Goal: Complete application form

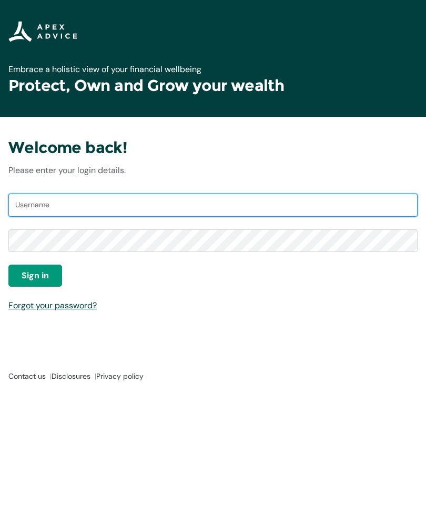
click at [135, 205] on input "Username" at bounding box center [212, 205] width 409 height 23
type input "[EMAIL_ADDRESS][DOMAIN_NAME]"
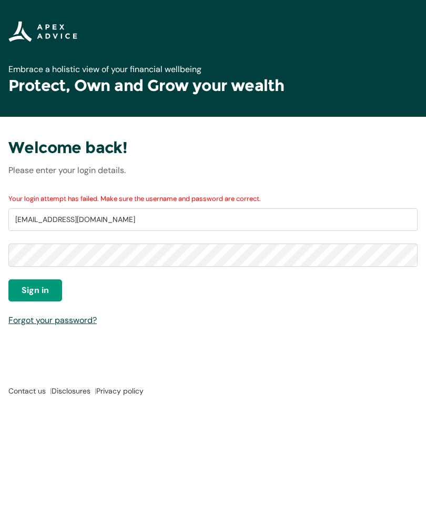
click at [44, 290] on span "Sign in" at bounding box center [35, 290] width 27 height 13
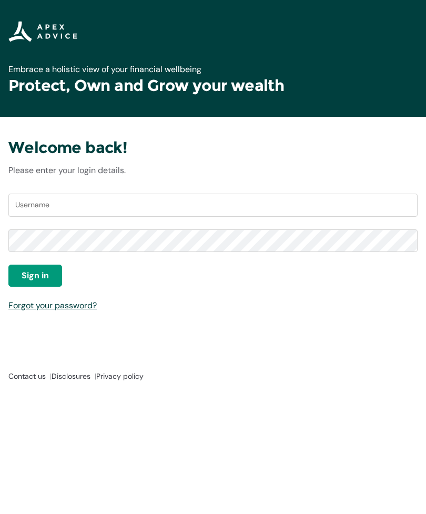
click at [63, 307] on link "Forgot your password?" at bounding box center [52, 305] width 88 height 11
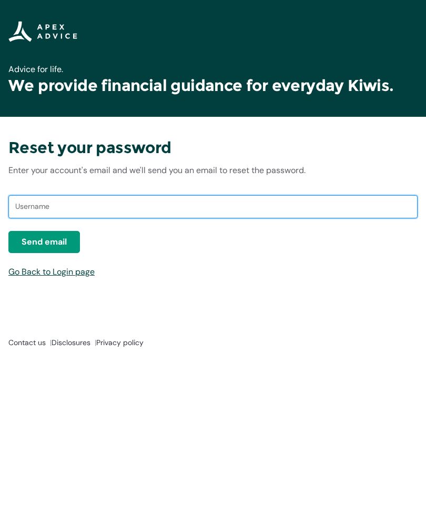
click at [98, 210] on input "text" at bounding box center [212, 206] width 409 height 23
type input "Kelvinholden@xtra.co.nz"
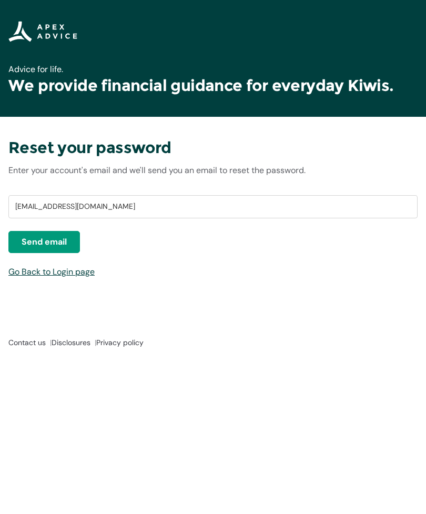
click at [53, 238] on span "Send email" at bounding box center [44, 242] width 45 height 13
click at [54, 233] on button "Send email" at bounding box center [44, 242] width 72 height 22
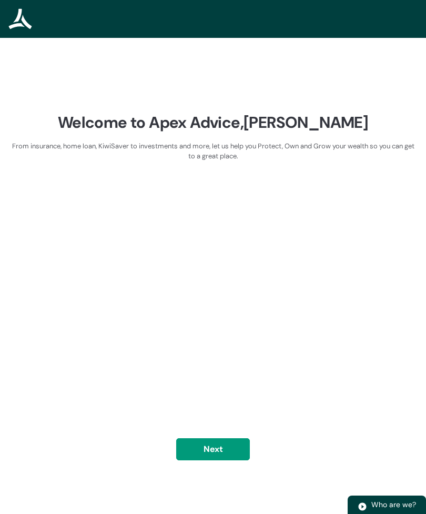
click at [232, 460] on button "Next" at bounding box center [213, 449] width 74 height 22
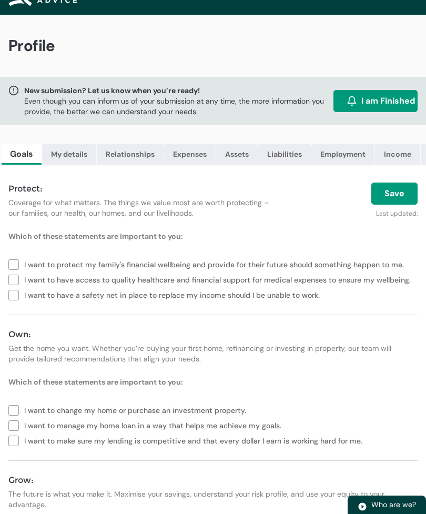
scroll to position [20, 0]
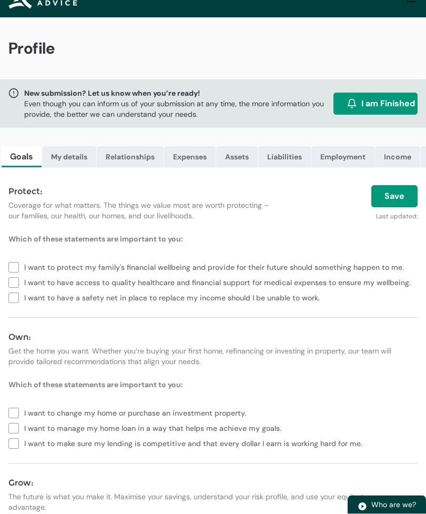
click at [17, 267] on label "I want to protect my family's financial wellbeing and provide for their future …" at bounding box center [208, 266] width 400 height 15
click at [19, 303] on label "I want to have a safety net in place to replace my income should I be unable to…" at bounding box center [166, 296] width 316 height 15
click at [21, 285] on label "I want to have access to quality healthcare and financial support for medical e…" at bounding box center [211, 281] width 407 height 15
type lightning-checkbox-group "I want to protect my family's financial wellbeing and provide for their future …"
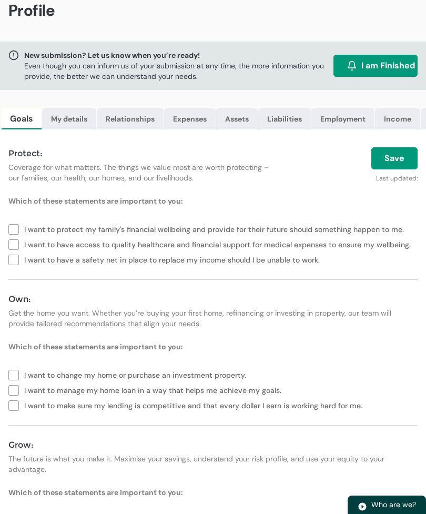
scroll to position [112, 0]
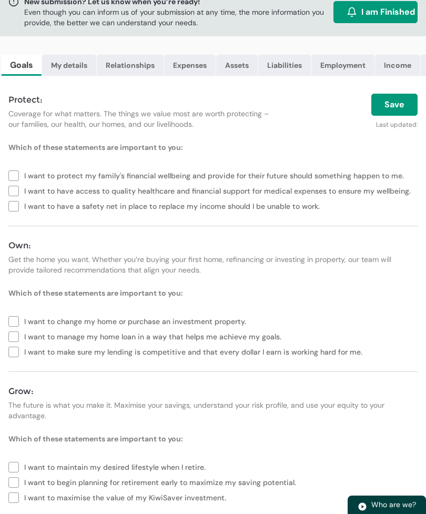
click at [12, 318] on label "I want to change my home or purchase an investment property." at bounding box center [129, 320] width 242 height 15
click at [16, 342] on label "I want to manage my home loan in a way that helps me achieve my goals." at bounding box center [146, 335] width 277 height 15
click at [18, 352] on label "I want to make sure my lending is competitive and that every dollar I earn is w…" at bounding box center [187, 351] width 358 height 15
type lightning-checkbox-group "I want to change my home or purchase an investment property.,I want to manage m…"
click at [16, 465] on label "I want to maintain my desired lifestyle when I retire." at bounding box center [109, 466] width 202 height 15
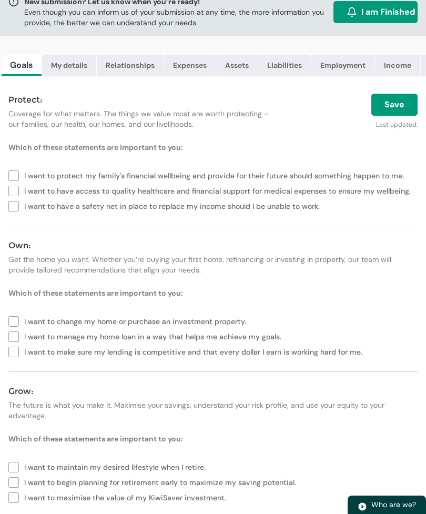
click at [18, 479] on label "I want to begin planning for retirement early to maximize my saving potential." at bounding box center [154, 481] width 292 height 15
click at [22, 498] on label "I want to maximise the value of my KiwiSaver investment." at bounding box center [119, 496] width 222 height 15
type lightning-checkbox-group "I want to maintain my desired lifestyle when I retire.,I want to begin planning…"
click at [398, 103] on button "Save" at bounding box center [395, 105] width 46 height 22
click at [71, 61] on link "My details" at bounding box center [69, 65] width 54 height 21
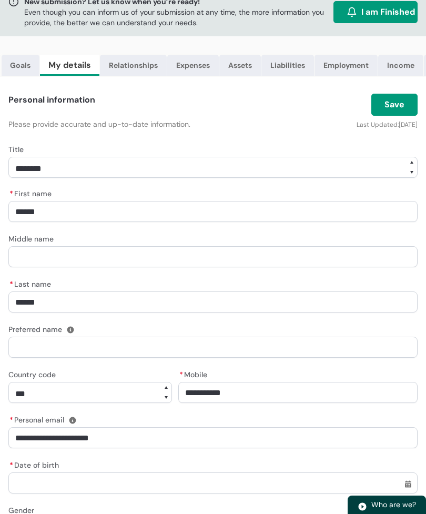
click at [103, 170] on select "**********" at bounding box center [212, 167] width 409 height 21
select select "***"
click at [64, 254] on input "Middle name" at bounding box center [212, 256] width 409 height 21
type lightning-primitive-input-simple "J"
type input "*"
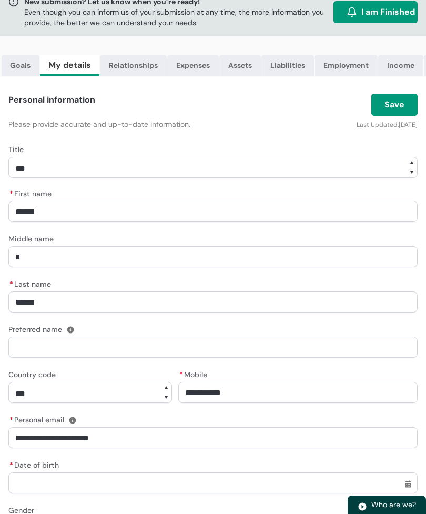
type lightning-primitive-input-simple "Jo"
type input "**"
type lightning-primitive-input-simple "Joh"
type input "***"
type lightning-primitive-input-simple "John"
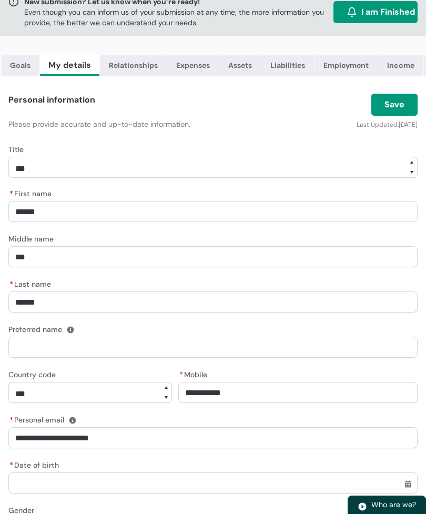
type input "****"
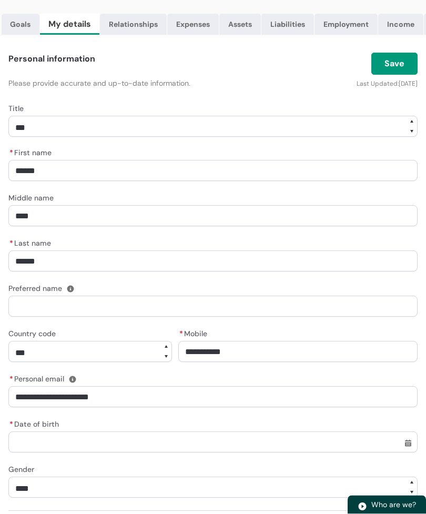
click at [101, 440] on input "* Date of birth" at bounding box center [212, 442] width 409 height 21
select select "Date picker: August"
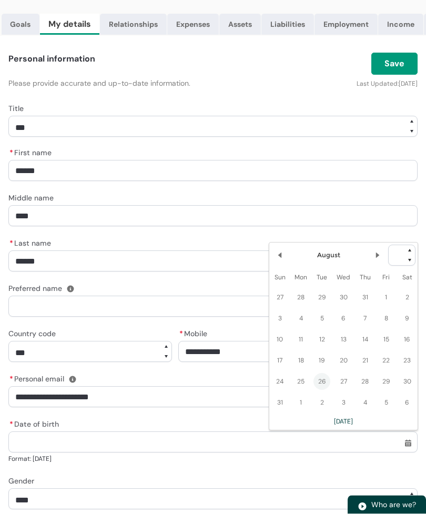
scroll to position [153, 0]
click at [318, 402] on span "2" at bounding box center [322, 402] width 17 height 17
type lightning-datepicker "2025-09-02"
type lightning-input "2025-09-02"
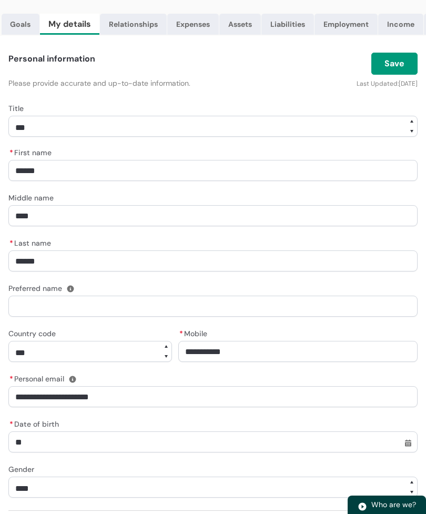
type input "*"
type input "**********"
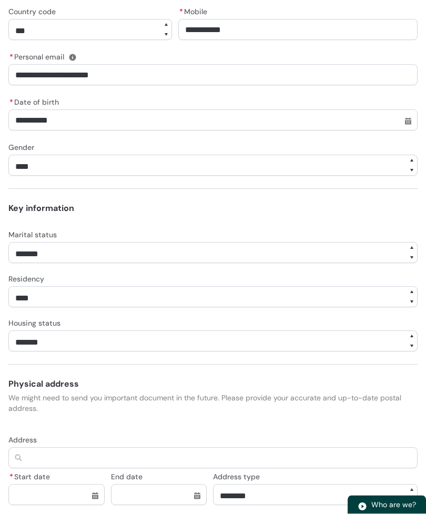
scroll to position [472, 0]
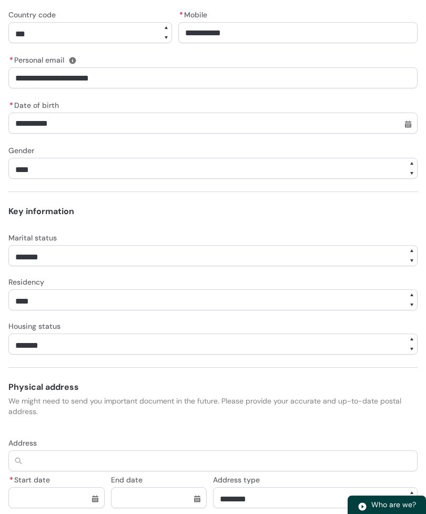
type lightning-datepicker "1973-02-26"
type lightning-input "1973-02-26"
click at [113, 459] on input "Address" at bounding box center [212, 460] width 409 height 21
type lightning-primitive-input-simple "1"
type input "*"
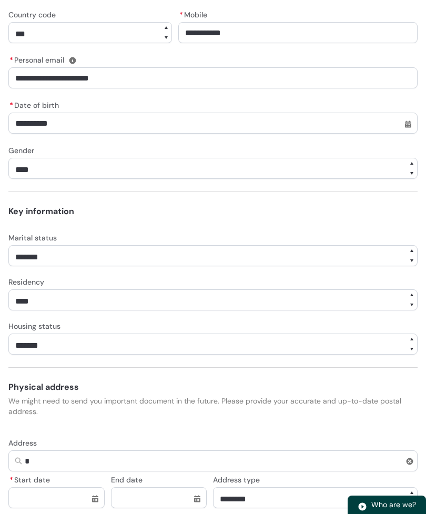
type lightning-primitive-input-simple "16"
type input "**"
type lightning-primitive-input-simple "16"
type input "**"
type lightning-primitive-input-simple "16 k"
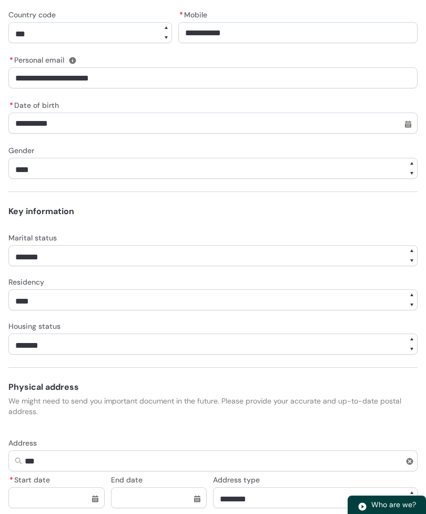
type input "****"
type lightning-primitive-input-simple "16 ke"
type input "*****"
type lightning-primitive-input-simple "16 kes"
type input "******"
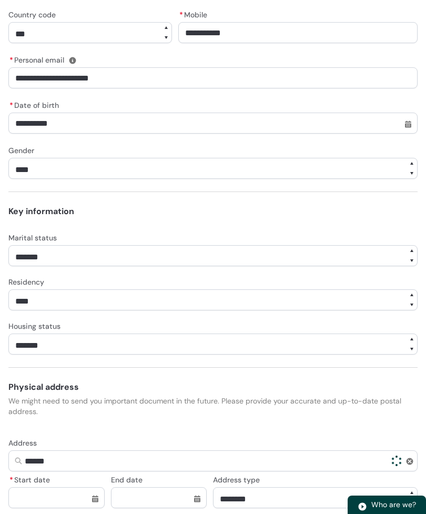
type lightning-primitive-input-simple "16 kest"
type input "*******"
type lightning-primitive-input-simple "16 kestr"
type input "********"
type lightning-primitive-input-simple "16 kestre"
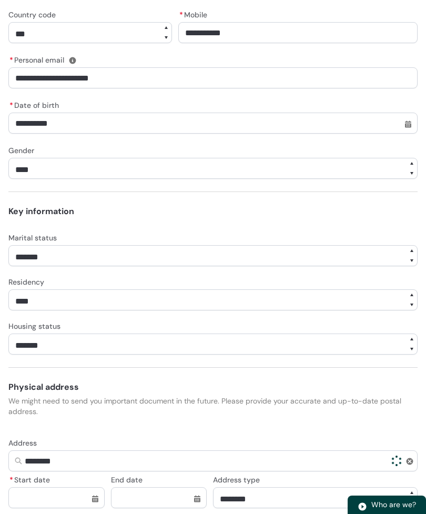
type input "*********"
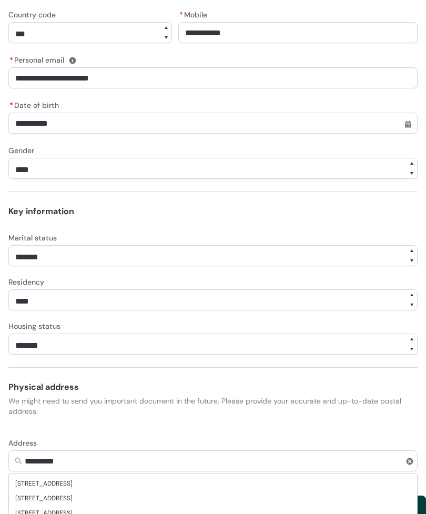
type lightning-primitive-input-simple "16 kestrel"
type input "**********"
type lightning-primitive-input-simple "16 kestrel"
type input "**********"
type lightning-primitive-input-simple "16 kestrel p"
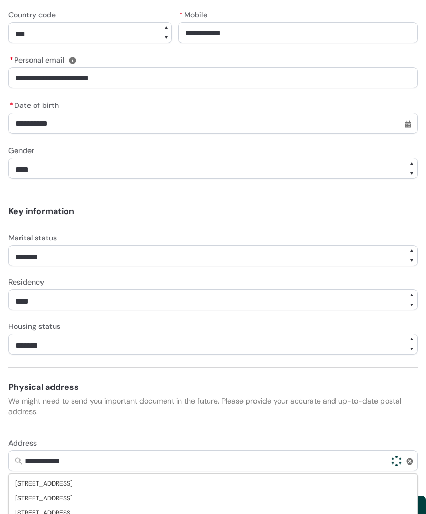
type input "**********"
type lightning-primitive-input-simple "16 kestrel pl"
type input "**********"
type lightning-primitive-input-simple "16 kestrel pla"
type input "**********"
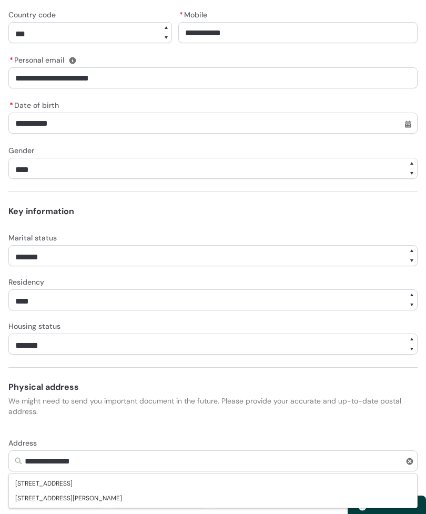
type lightning-primitive-input-simple "16 kestrel plac"
type input "**********"
type lightning-primitive-input-simple "16 kestrel place"
click at [122, 503] on span "16 Kestrel Place, Woolston, Christchurch 8023" at bounding box center [68, 498] width 107 height 11
type input "**********"
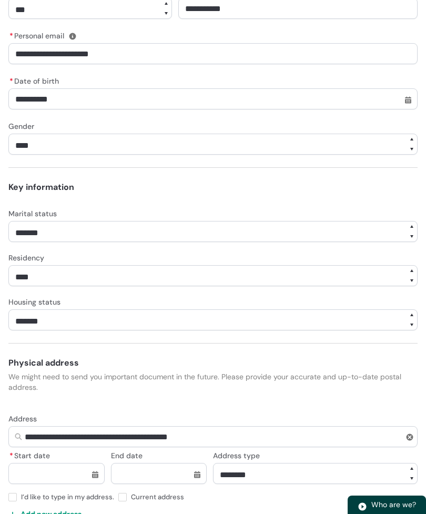
scroll to position [497, 0]
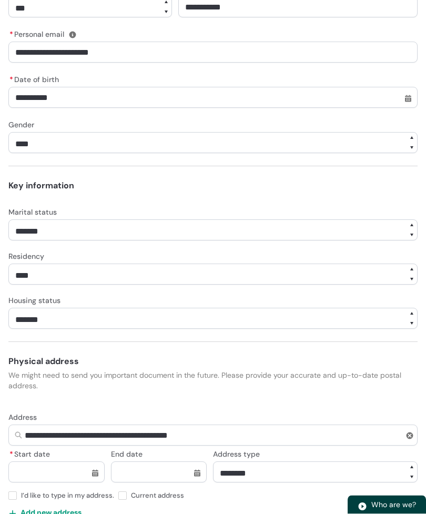
click at [97, 478] on input "* Start date" at bounding box center [56, 472] width 96 height 21
select select "****"
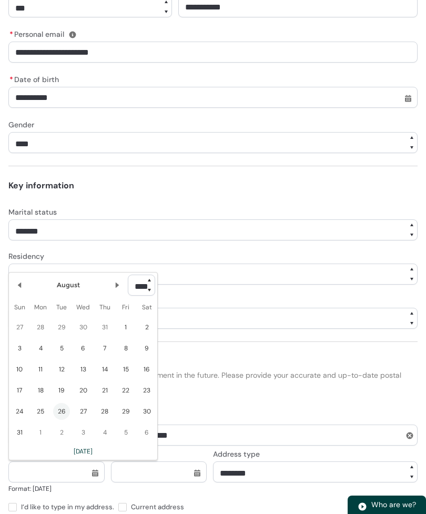
click at [45, 353] on span "4" at bounding box center [40, 348] width 17 height 17
type lightning-datepicker "2025-08-04"
type lightning-input "2025-08-04"
type input "*********"
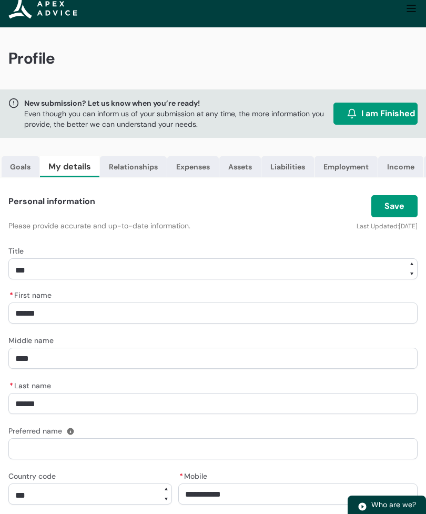
scroll to position [0, 0]
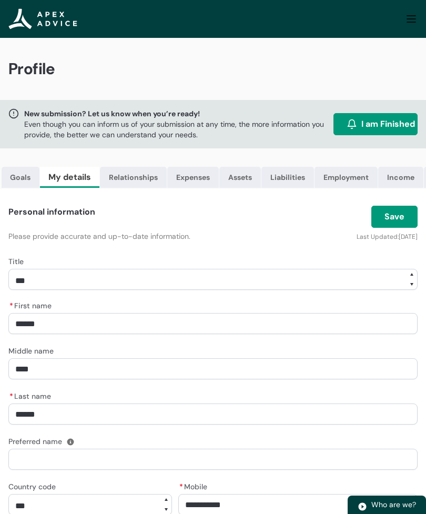
click at [405, 217] on button "Save" at bounding box center [395, 217] width 46 height 22
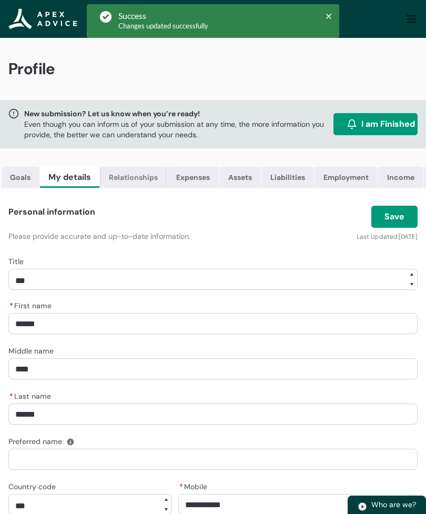
click at [132, 181] on link "Relationships" at bounding box center [133, 177] width 67 height 21
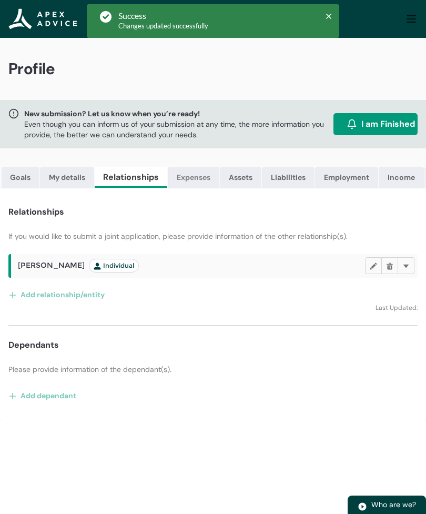
click at [192, 181] on link "Expenses" at bounding box center [194, 177] width 52 height 21
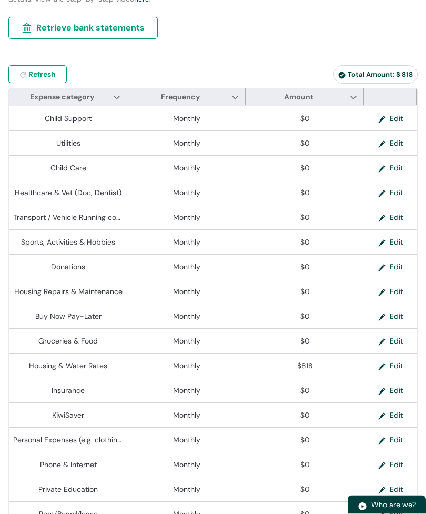
scroll to position [264, 0]
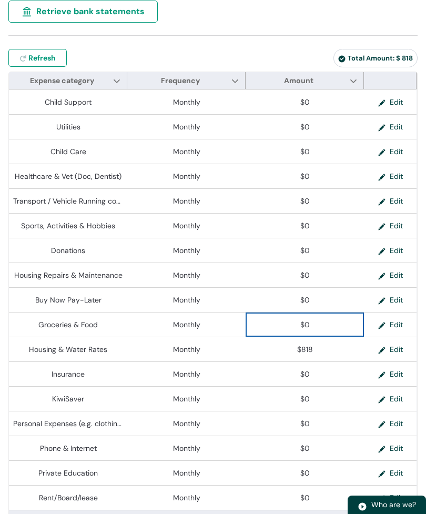
click at [320, 326] on span "$0" at bounding box center [305, 324] width 110 height 11
click at [326, 322] on span "$0" at bounding box center [305, 324] width 110 height 11
click at [323, 327] on span "$0" at bounding box center [305, 324] width 110 height 11
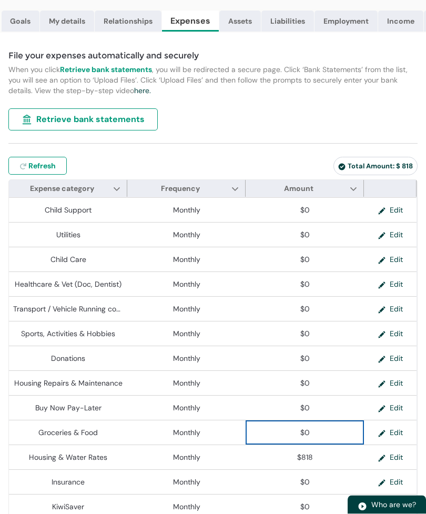
scroll to position [156, 0]
click at [387, 435] on button "Edit" at bounding box center [391, 433] width 42 height 16
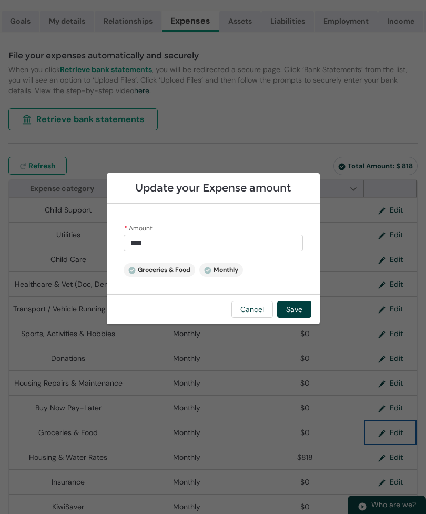
click at [132, 252] on input "****" at bounding box center [213, 243] width 179 height 17
type input "*"
type lightning-primitive-input-simple "20"
type input "**"
type lightning-primitive-input-simple "200"
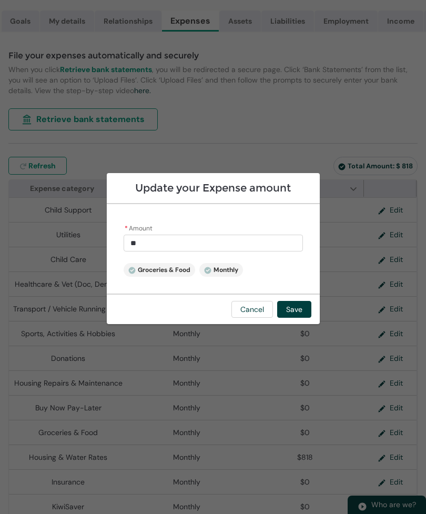
type input "***"
type lightning-primitive-input-simple "2000"
click at [300, 318] on button "Save" at bounding box center [294, 309] width 34 height 17
type input "********"
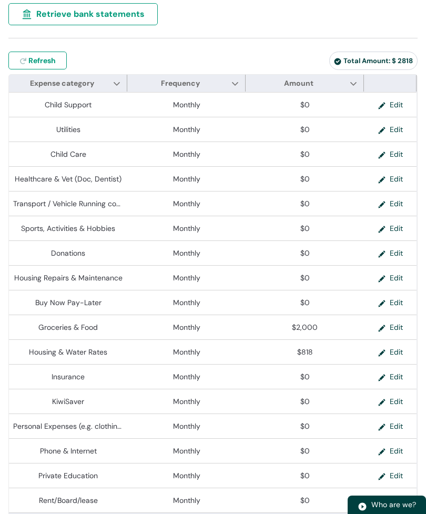
scroll to position [264, 0]
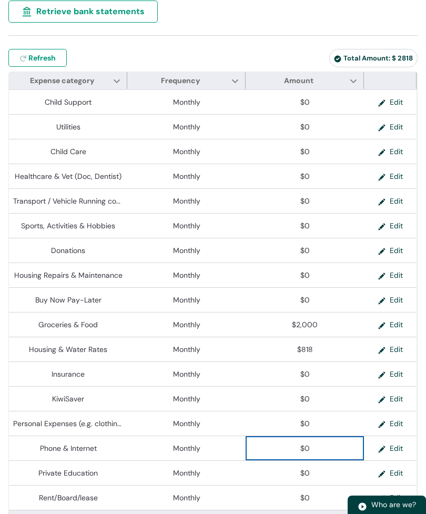
click at [324, 449] on span "$0" at bounding box center [305, 448] width 110 height 11
click at [387, 452] on button "Edit" at bounding box center [391, 448] width 42 height 16
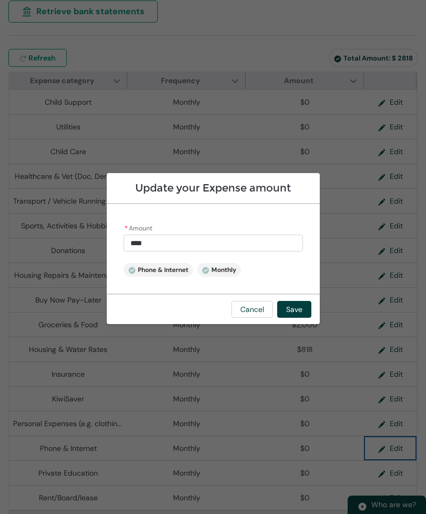
click at [160, 252] on input "****" at bounding box center [213, 243] width 179 height 17
type input "*"
type lightning-primitive-input-simple "1"
type input "*"
type lightning-primitive-input-simple "12"
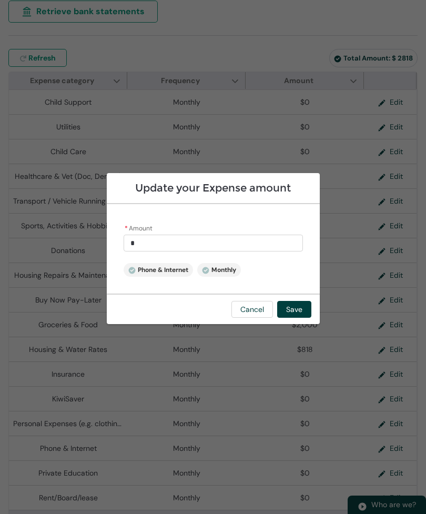
type input "**"
type lightning-primitive-input-simple "1"
type input "*"
type lightning-primitive-input-simple "2"
type input "*"
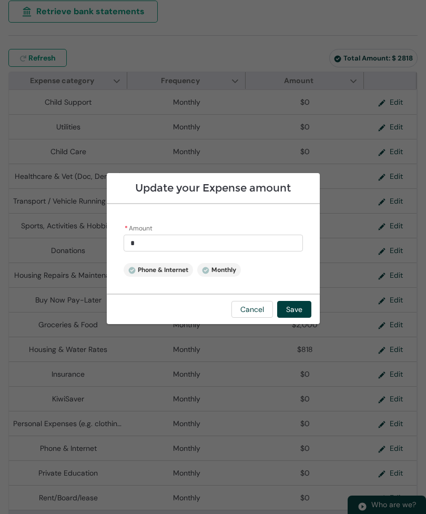
type lightning-primitive-input-simple "20"
type input "**"
type lightning-primitive-input-simple "200"
click at [296, 318] on button "Save" at bounding box center [294, 309] width 34 height 17
type input "******"
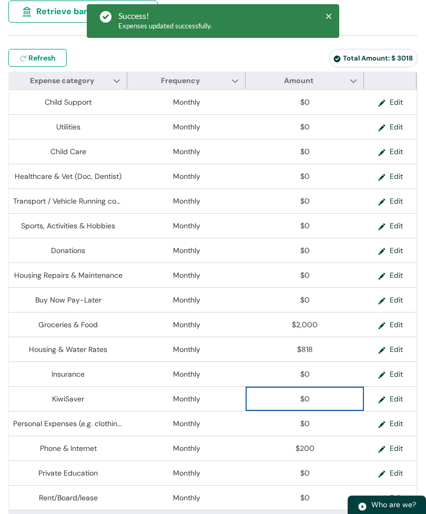
click at [315, 398] on span "$0" at bounding box center [305, 399] width 110 height 11
click at [385, 402] on lightning-primitive-icon "button" at bounding box center [384, 399] width 12 height 16
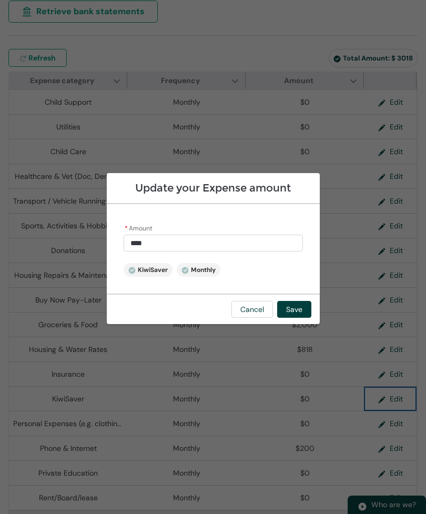
click at [155, 252] on input "****" at bounding box center [213, 243] width 179 height 17
type input "*"
type lightning-primitive-input-simple "3"
type input "*"
type lightning-primitive-input-simple "30"
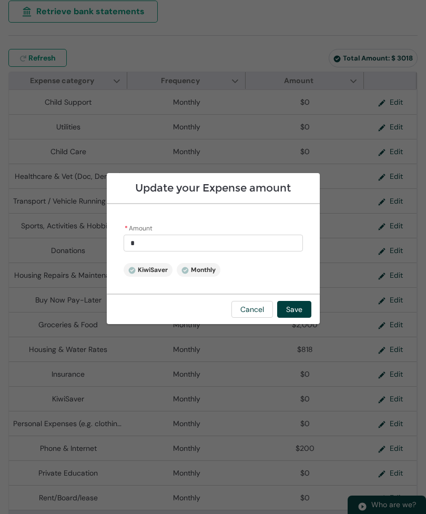
type input "**"
type lightning-primitive-input-simple "300"
click at [294, 318] on button "Save" at bounding box center [294, 309] width 34 height 17
type input "******"
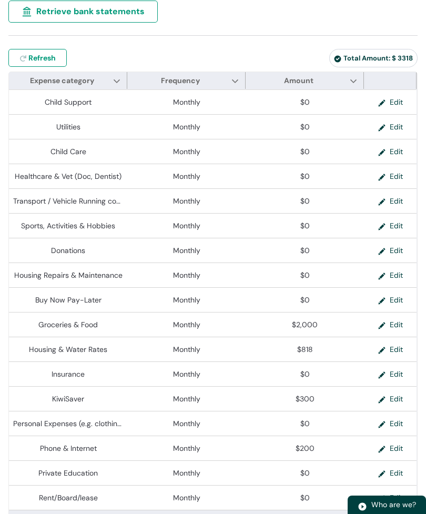
click at [395, 229] on button "Edit" at bounding box center [391, 226] width 42 height 16
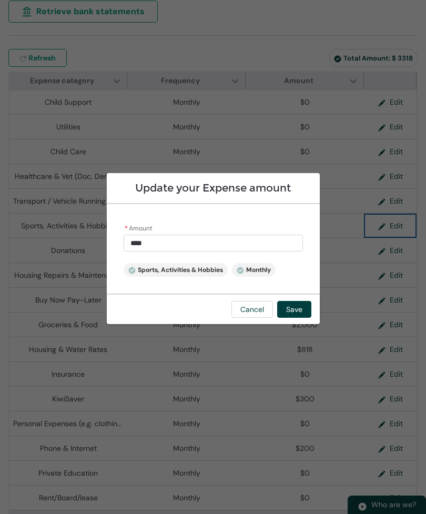
click at [157, 252] on input "****" at bounding box center [213, 243] width 179 height 17
type input "*"
type lightning-primitive-input-simple "5"
type input "*"
type lightning-primitive-input-simple "50"
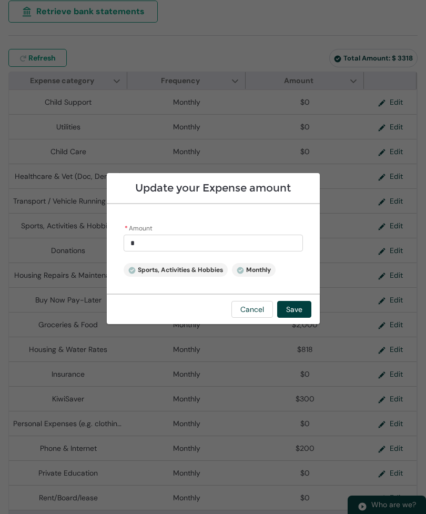
type input "**"
type lightning-primitive-input-simple "500"
click at [299, 318] on button "Save" at bounding box center [294, 309] width 34 height 17
type input "******"
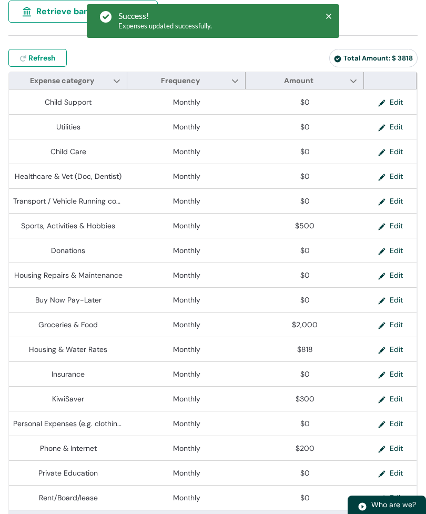
click at [396, 204] on button "Edit" at bounding box center [391, 201] width 42 height 16
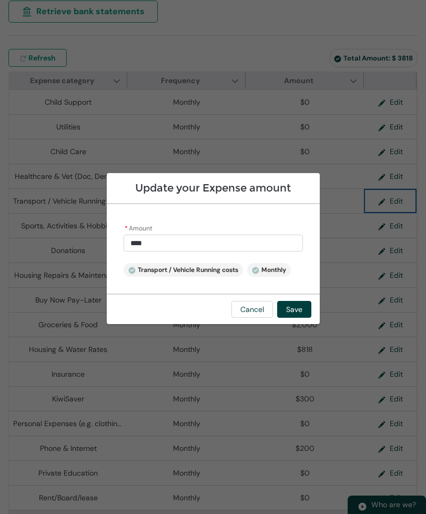
click at [165, 252] on input "****" at bounding box center [213, 243] width 179 height 17
type input "*"
type lightning-primitive-input-simple "3"
type input "*"
type lightning-primitive-input-simple "35"
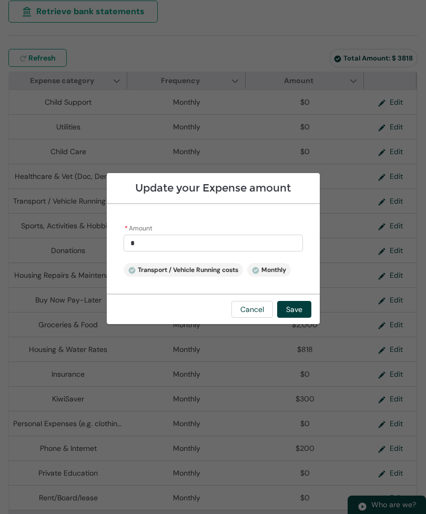
type input "**"
type lightning-primitive-input-simple "350"
click at [290, 318] on button "Save" at bounding box center [294, 309] width 34 height 17
type input "******"
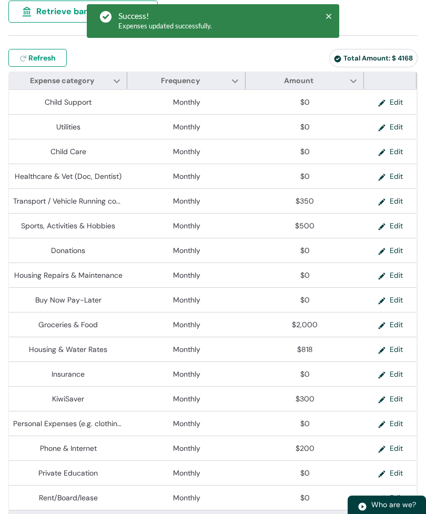
click at [393, 203] on button "Edit" at bounding box center [391, 201] width 42 height 16
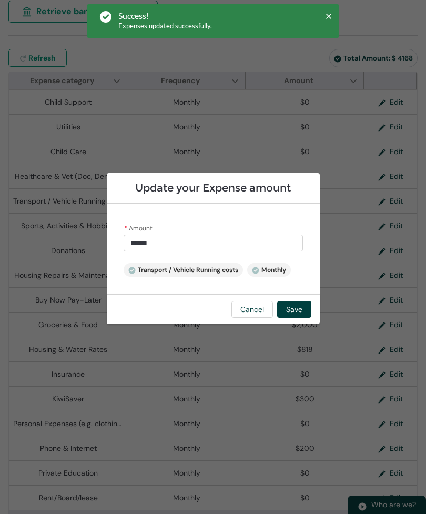
click at [163, 252] on input "******" at bounding box center [213, 243] width 179 height 17
type input "***"
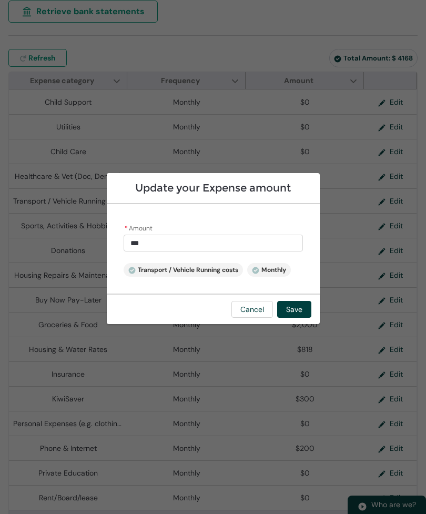
type lightning-primitive-input-simple "35"
type input "**"
type lightning-primitive-input-simple "3"
type input "*"
type lightning-primitive-input-simple "4"
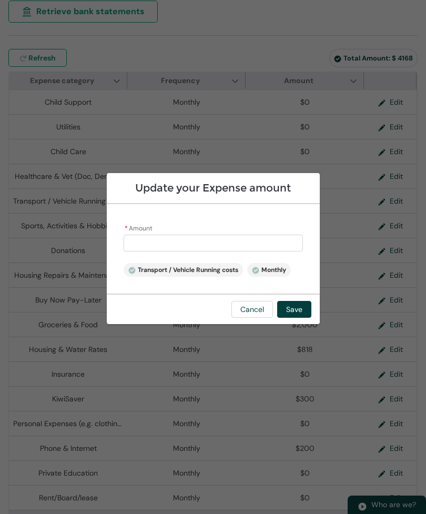
type input "*"
type lightning-primitive-input-simple "45"
type input "**"
type lightning-primitive-input-simple "450"
click at [298, 318] on button "Save" at bounding box center [294, 309] width 34 height 17
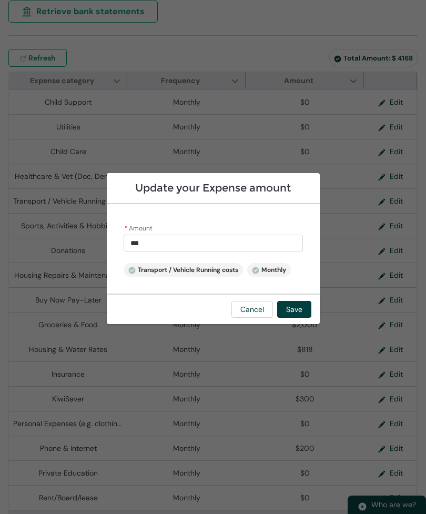
type input "******"
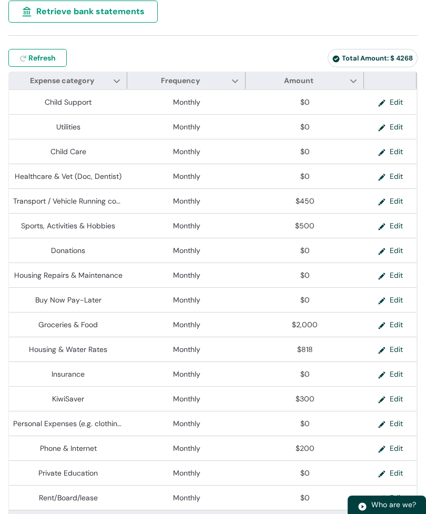
click at [390, 125] on button "Edit" at bounding box center [391, 127] width 42 height 16
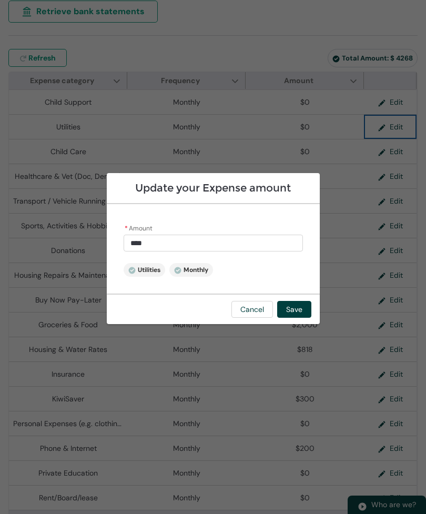
click at [154, 252] on input "****" at bounding box center [213, 243] width 179 height 17
type input "*"
type lightning-primitive-input-simple "4"
type input "*"
type lightning-primitive-input-simple "45"
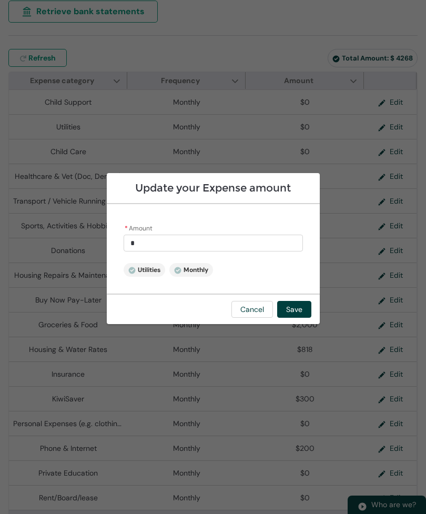
type input "**"
type lightning-primitive-input-simple "450"
click at [297, 318] on button "Save" at bounding box center [294, 309] width 34 height 17
type input "******"
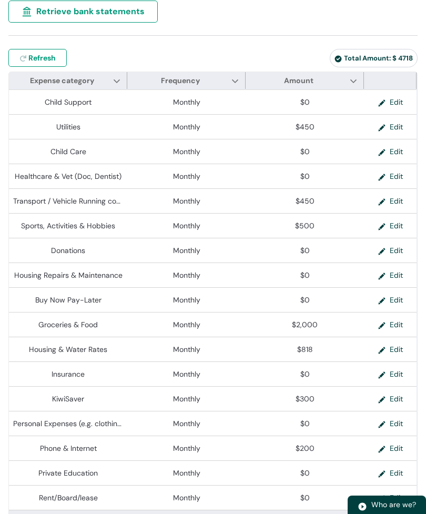
click at [392, 376] on button "Edit" at bounding box center [391, 374] width 42 height 16
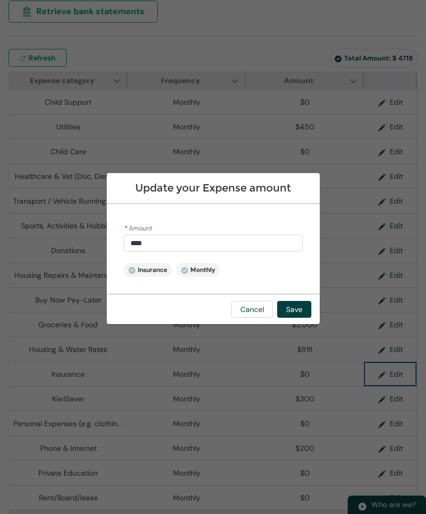
click at [161, 252] on input "****" at bounding box center [213, 243] width 179 height 17
type input "*"
type lightning-primitive-input-simple "1"
type input "*"
type lightning-primitive-input-simple "15"
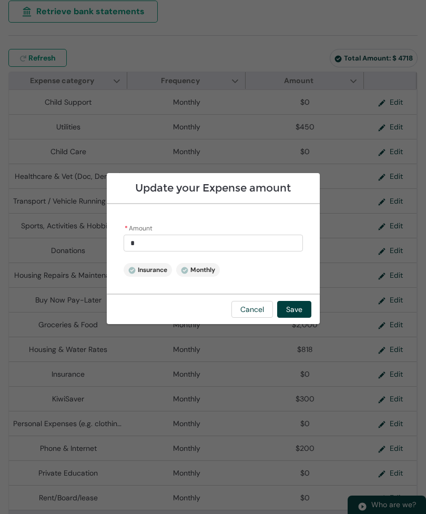
type input "**"
type lightning-primitive-input-simple "150"
type input "***"
type lightning-primitive-input-simple "1500"
click at [294, 318] on button "Save" at bounding box center [294, 309] width 34 height 17
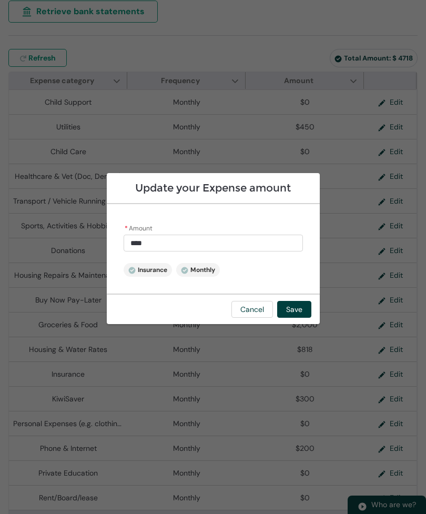
type input "********"
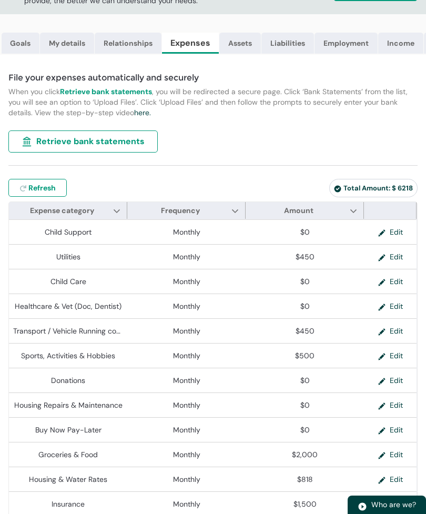
scroll to position [135, 0]
click at [240, 45] on link "Assets" at bounding box center [240, 42] width 42 height 21
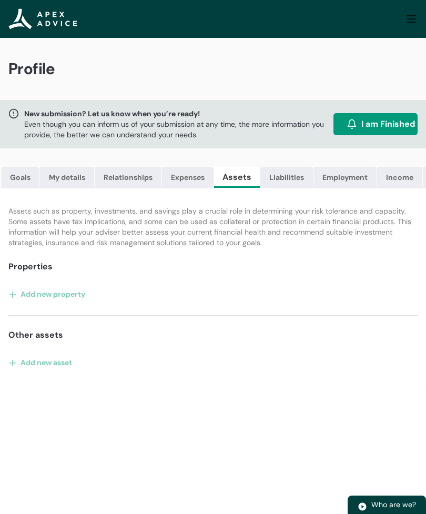
click at [14, 296] on lightning-primitive-icon "button" at bounding box center [15, 294] width 12 height 16
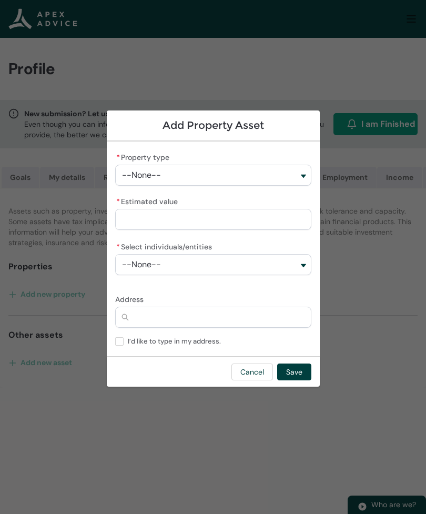
click at [301, 177] on button "--None--" at bounding box center [213, 175] width 196 height 21
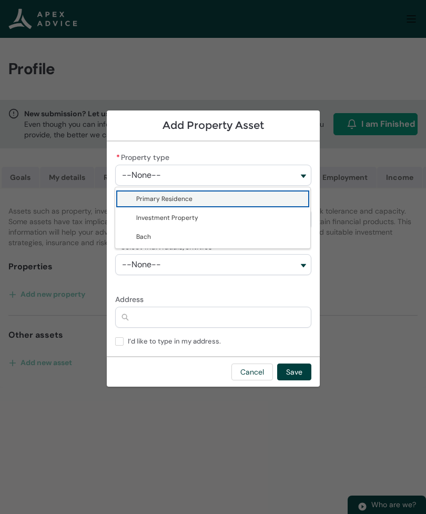
click at [194, 221] on span "Investment Property" at bounding box center [167, 218] width 62 height 8
type lightning-combobox "Real Estate-Investment Property"
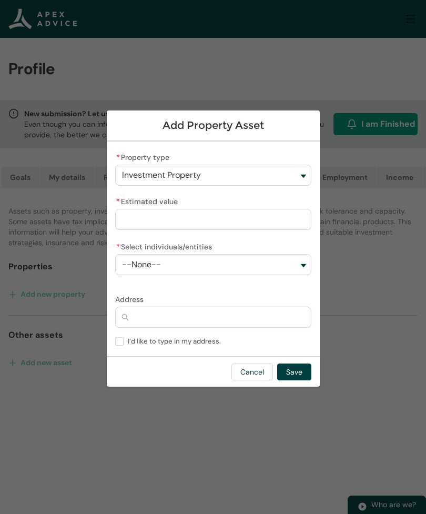
click at [179, 225] on input "* Estimated value" at bounding box center [213, 219] width 196 height 21
type lightning-primitive-input-simple "5"
type input "*"
type lightning-primitive-input-simple "58"
type input "**"
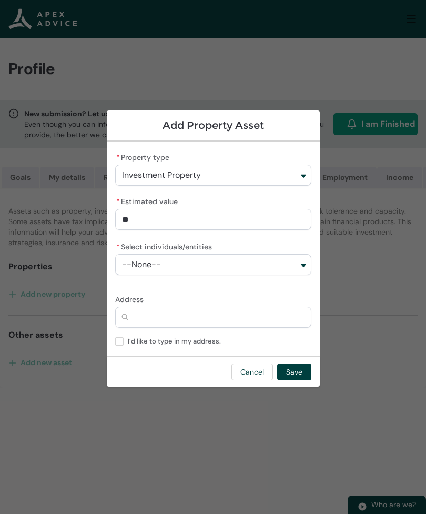
type lightning-primitive-input-simple "580"
type input "***"
type lightning-primitive-input-simple "5800"
type input "****"
type lightning-primitive-input-simple "58000"
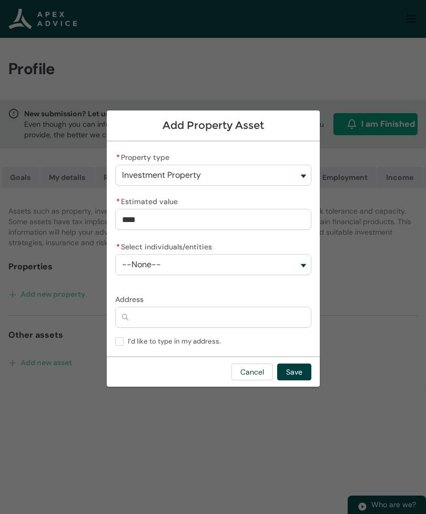
type input "*****"
type lightning-primitive-input-simple "580000"
click at [304, 268] on button "--None--" at bounding box center [213, 264] width 196 height 21
type input "**********"
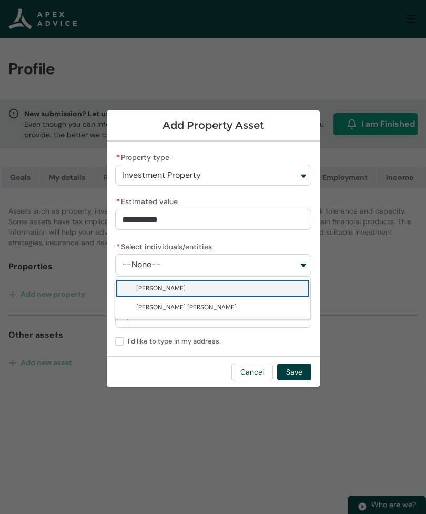
click at [210, 308] on span "Kelvin John Holden" at bounding box center [220, 307] width 168 height 11
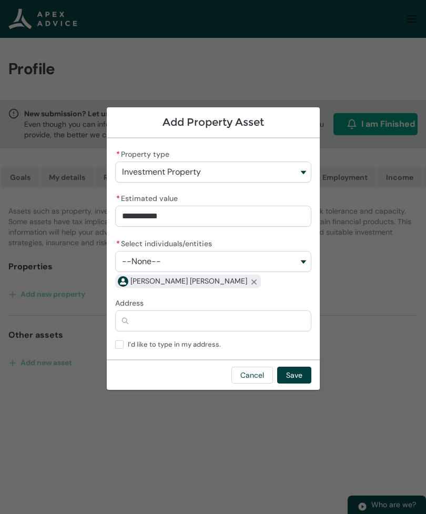
click at [299, 263] on button "--None--" at bounding box center [213, 261] width 196 height 21
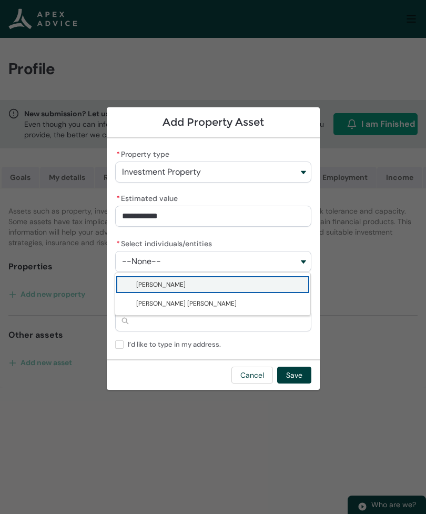
click at [202, 310] on lightning-base-combobox-item "Kelvin John Holden" at bounding box center [212, 303] width 195 height 19
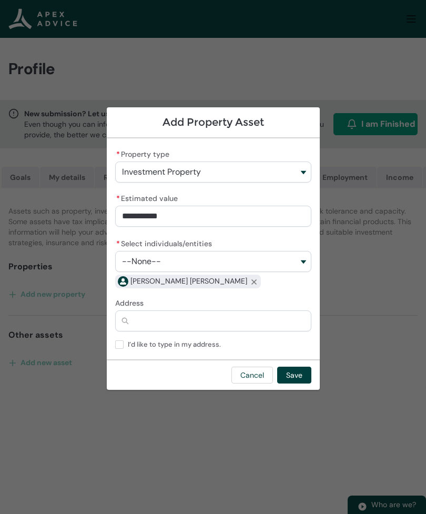
click at [303, 262] on button "--None--" at bounding box center [213, 261] width 196 height 21
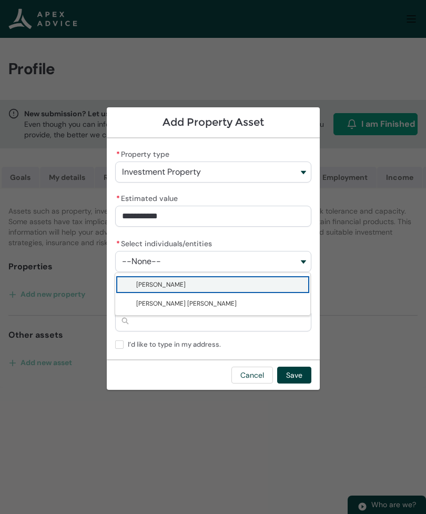
click at [196, 283] on span "Joanna Holden" at bounding box center [220, 284] width 168 height 11
type lightning-combobox "001Q900000vuALfIAM"
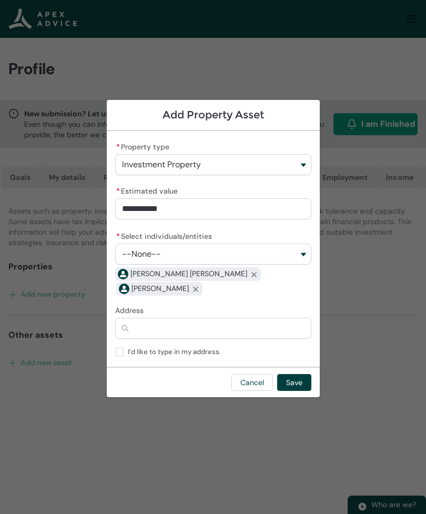
click at [186, 327] on input "Address" at bounding box center [213, 328] width 196 height 21
type lightning-primitive-input-simple "6"
type input "*"
type lightning-primitive-input-simple "65"
type input "**"
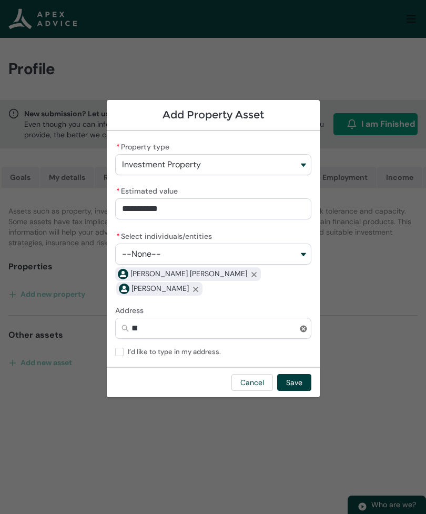
type lightning-primitive-input-simple "657"
type input "***"
type lightning-primitive-input-simple "657B"
type input "****"
type lightning-primitive-input-simple "657B"
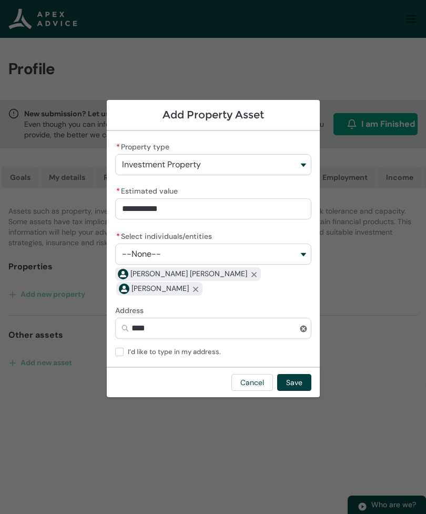
type input "****"
type lightning-primitive-input-simple "657B M"
type input "******"
type lightning-primitive-input-simple "657B Ma"
type input "*******"
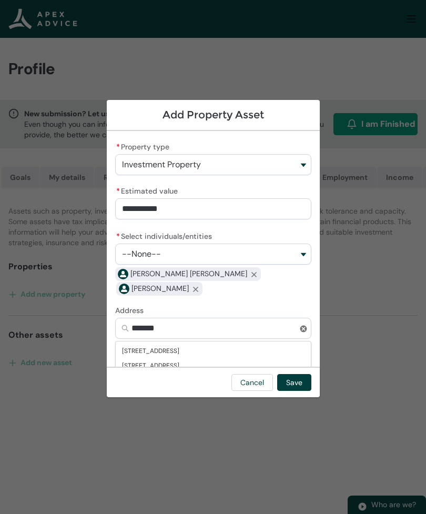
type lightning-primitive-input-simple "657B Mai"
type input "********"
type lightning-primitive-input-simple "657B Main"
click at [179, 346] on span "657B Main North Road, Belfast, Christchurch 8051" at bounding box center [150, 351] width 57 height 11
type input "**********"
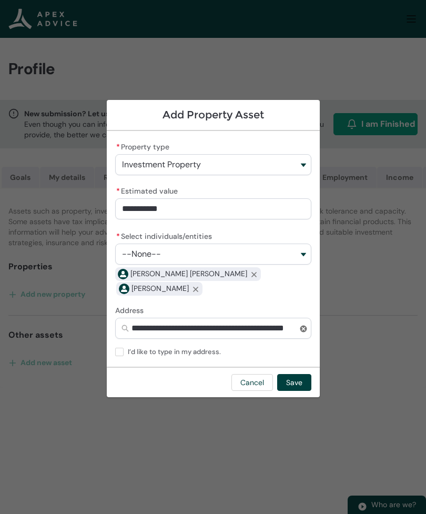
click at [295, 375] on button "Save" at bounding box center [294, 382] width 34 height 17
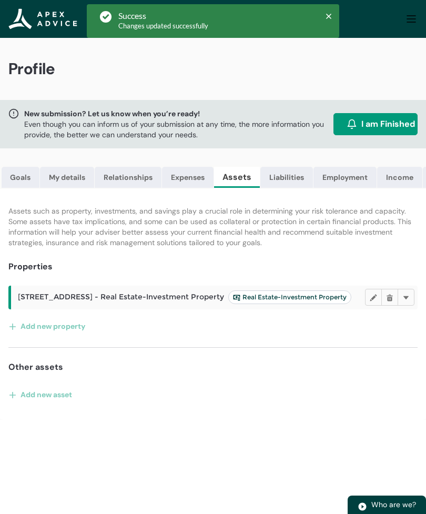
click at [18, 325] on lightning-primitive-icon "button" at bounding box center [15, 326] width 12 height 16
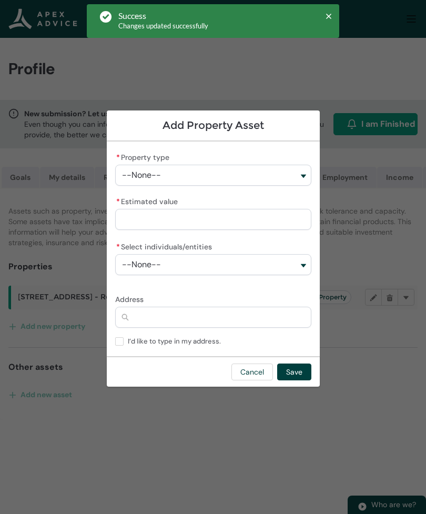
click at [306, 177] on button "--None--" at bounding box center [213, 175] width 196 height 21
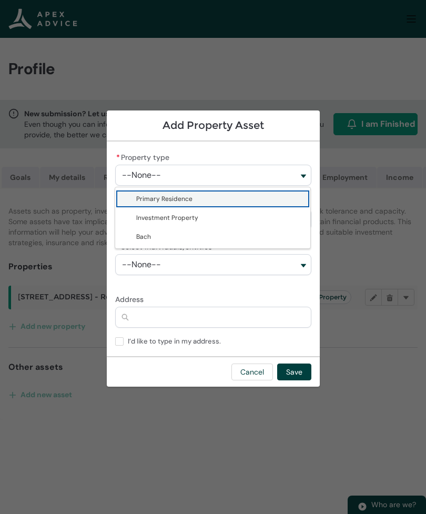
click at [193, 219] on span "Investment Property" at bounding box center [167, 218] width 62 height 8
type lightning-combobox "Real Estate-Investment Property"
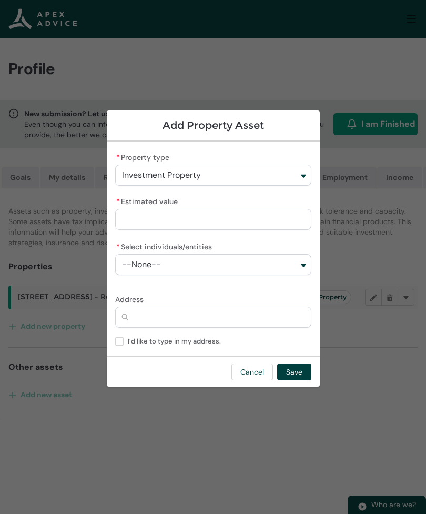
click at [256, 222] on input "* Estimated value" at bounding box center [213, 219] width 196 height 21
type lightning-primitive-input-simple "6"
type input "*"
type lightning-primitive-input-simple "63"
type input "**"
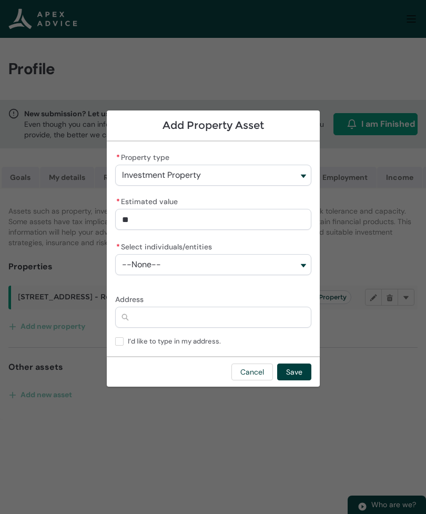
type lightning-primitive-input-simple "630"
type input "***"
type lightning-primitive-input-simple "6300"
type input "****"
type lightning-primitive-input-simple "63000"
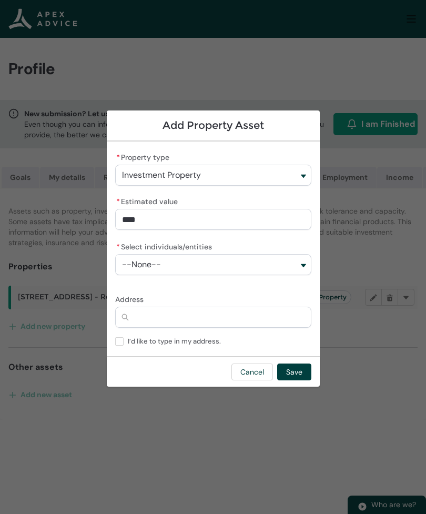
type input "*****"
type lightning-primitive-input-simple "630000"
click at [305, 268] on button "--None--" at bounding box center [213, 264] width 196 height 21
type input "**********"
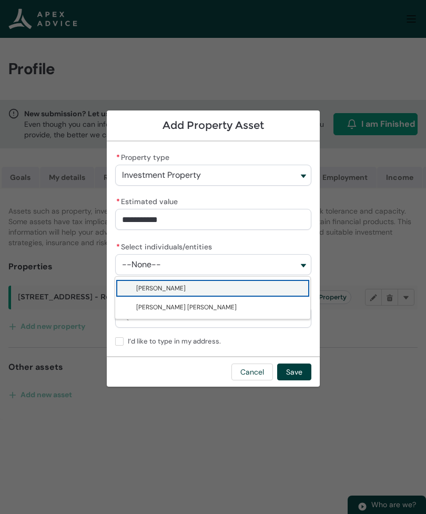
click at [187, 286] on span "Joanna Holden" at bounding box center [220, 288] width 168 height 11
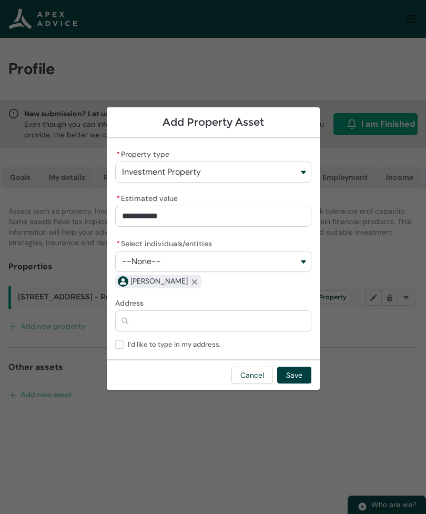
click at [305, 261] on button "--None--" at bounding box center [213, 261] width 196 height 21
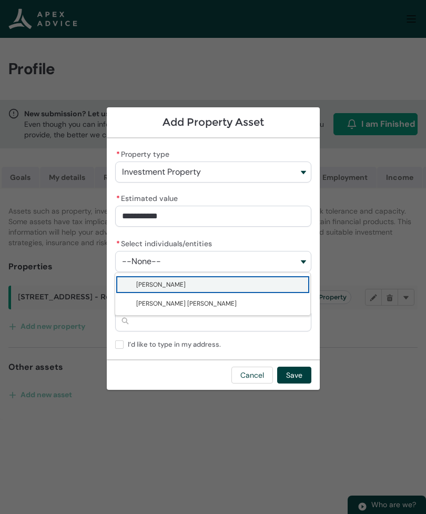
click at [206, 305] on span "Kelvin John Holden" at bounding box center [220, 303] width 168 height 11
type lightning-combobox "001Q900000vuqazIAA"
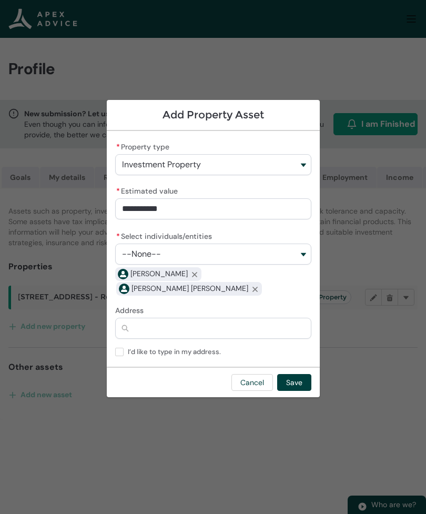
click at [166, 319] on input "Address" at bounding box center [213, 328] width 196 height 21
type lightning-primitive-input-simple "4"
type input "*"
type lightning-primitive-input-simple "48"
type input "**"
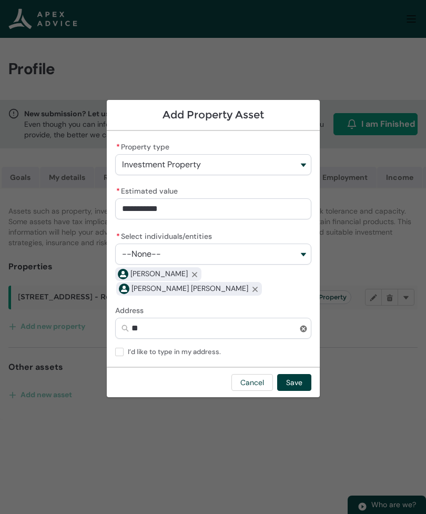
type lightning-primitive-input-simple "48B"
type input "***"
type lightning-primitive-input-simple "48B"
type input "***"
type lightning-primitive-input-simple "48B b"
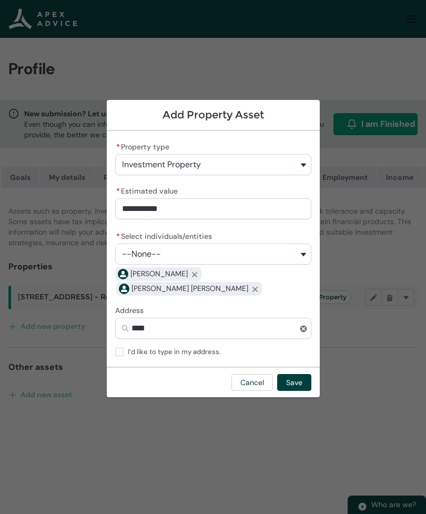
type input "*****"
type lightning-primitive-input-simple "48B"
type input "***"
type lightning-primitive-input-simple "48B"
type input "***"
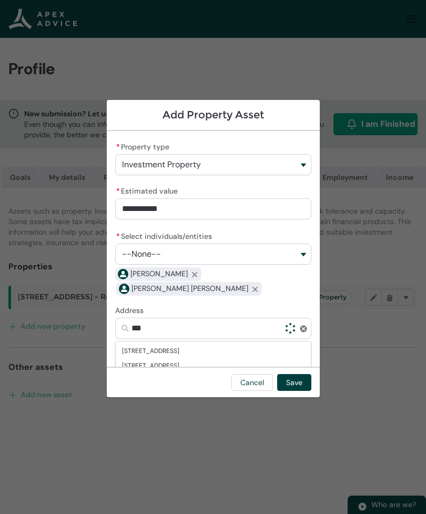
type lightning-primitive-input-simple "48"
click at [179, 346] on span "48C Brockworth Place, Riccarton, Christchurch 8011" at bounding box center [150, 351] width 57 height 11
click at [294, 374] on button "Save" at bounding box center [294, 382] width 34 height 17
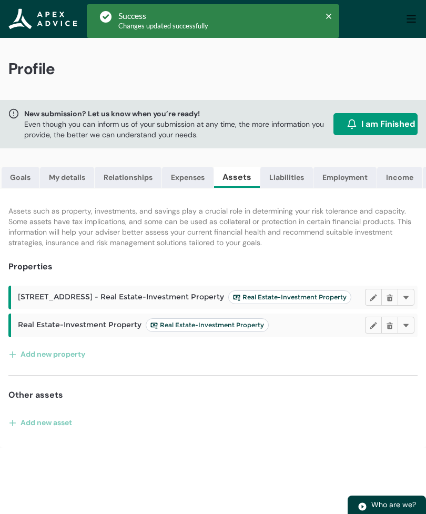
click at [75, 355] on button "Add new property" at bounding box center [46, 354] width 77 height 17
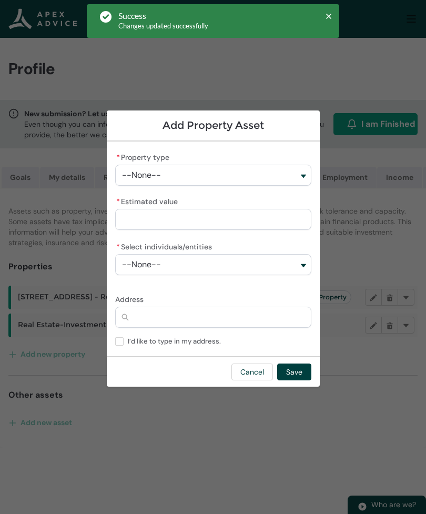
click at [300, 178] on button "--None--" at bounding box center [213, 175] width 196 height 21
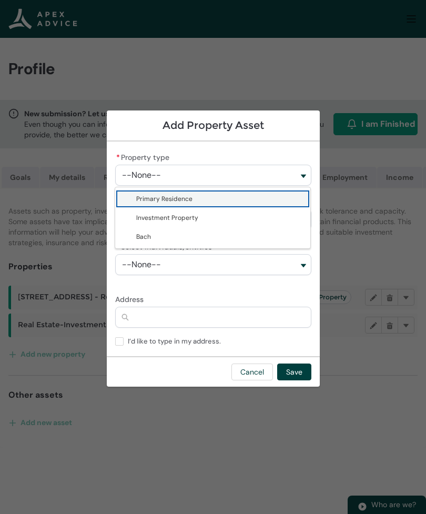
click at [199, 202] on span "Primary Residence" at bounding box center [220, 199] width 168 height 11
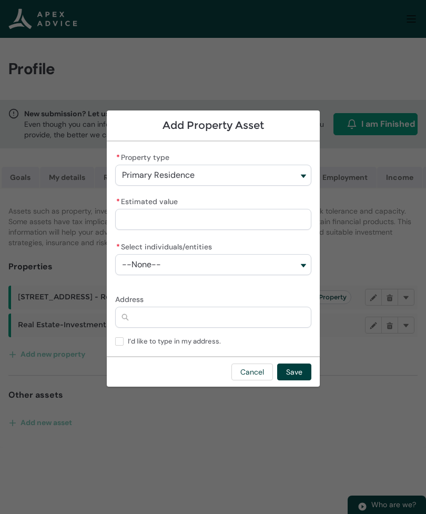
click at [155, 222] on input "* Estimated value" at bounding box center [213, 219] width 196 height 21
click at [297, 264] on button "--None--" at bounding box center [213, 264] width 196 height 21
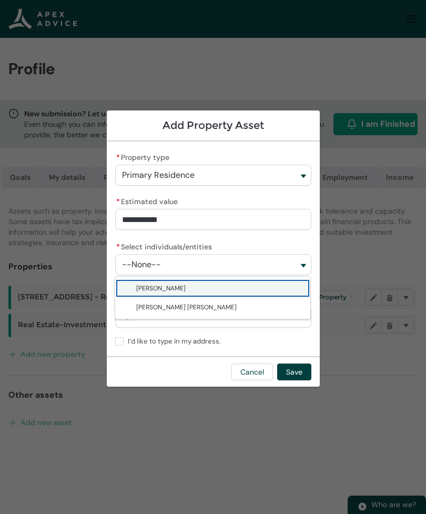
click at [174, 292] on span "Joanna Holden" at bounding box center [160, 288] width 49 height 8
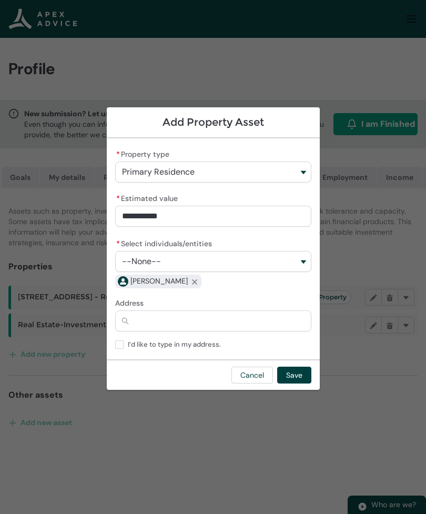
click at [306, 261] on button "--None--" at bounding box center [213, 261] width 196 height 21
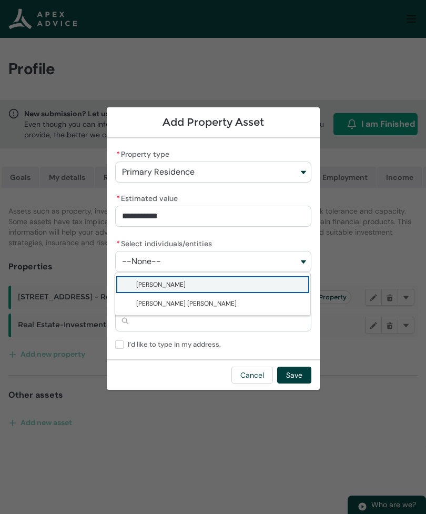
click at [188, 309] on lightning-base-combobox-item "Kelvin John Holden" at bounding box center [212, 303] width 195 height 19
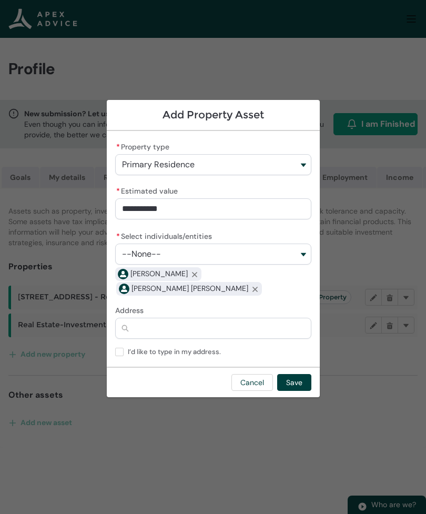
click at [166, 322] on input "Address" at bounding box center [213, 328] width 196 height 21
click at [215, 360] on span "16 Kestrel Place, Woolston, Christchurch 8023" at bounding box center [175, 365] width 107 height 11
click at [296, 375] on button "Save" at bounding box center [294, 382] width 34 height 17
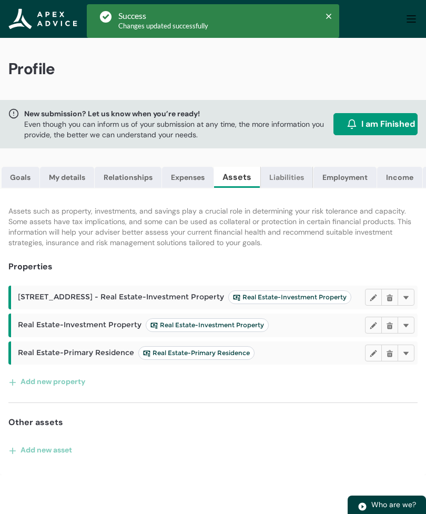
click at [289, 182] on link "Liabilities" at bounding box center [286, 177] width 53 height 21
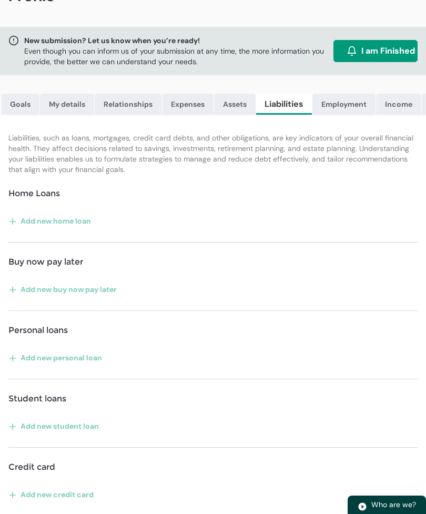
scroll to position [72, 0]
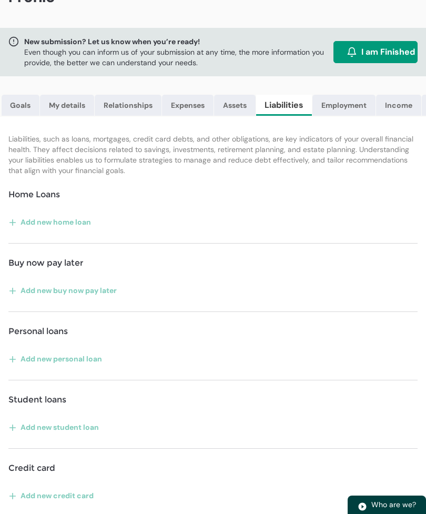
click at [22, 221] on button "Add new home loan" at bounding box center [49, 222] width 83 height 17
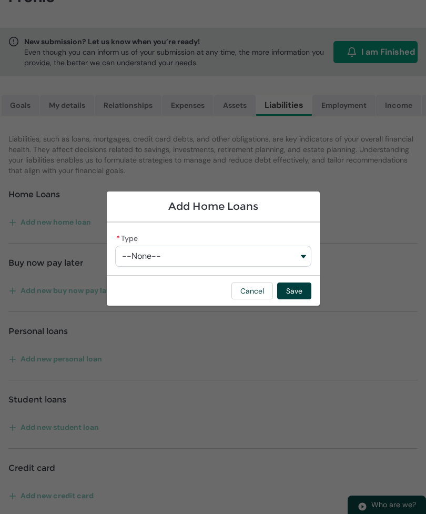
click at [306, 267] on button "--None--" at bounding box center [213, 256] width 196 height 21
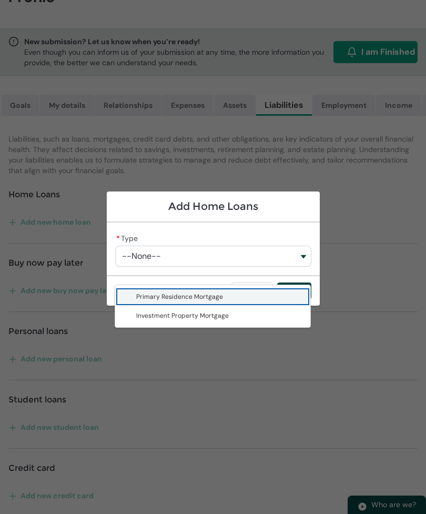
click at [224, 320] on span "Investment Property Mortgage" at bounding box center [220, 315] width 168 height 11
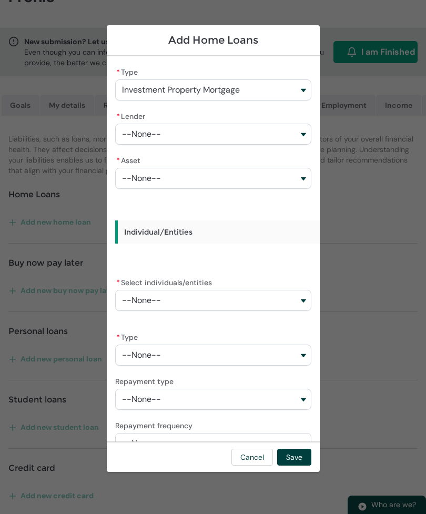
click at [303, 136] on button "--None--" at bounding box center [213, 134] width 196 height 21
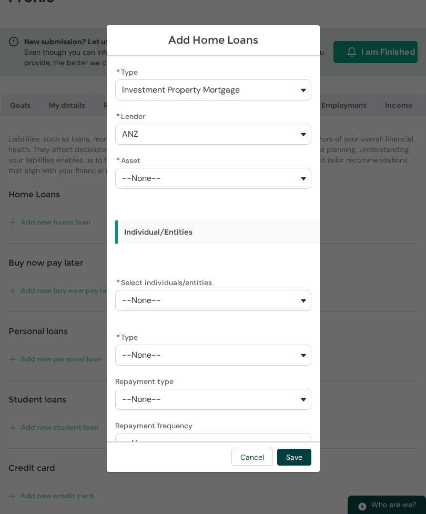
click at [307, 308] on button "--None--" at bounding box center [213, 300] width 196 height 21
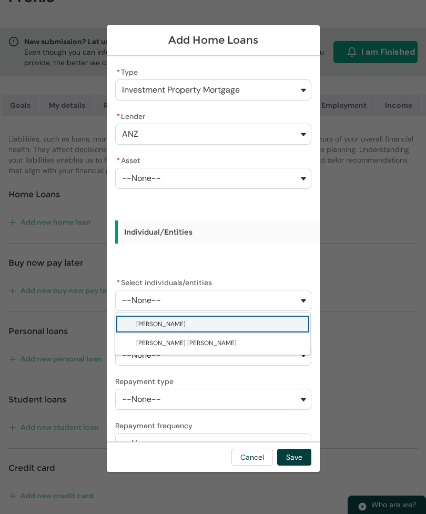
click at [188, 326] on span "Joanna Holden" at bounding box center [220, 324] width 168 height 11
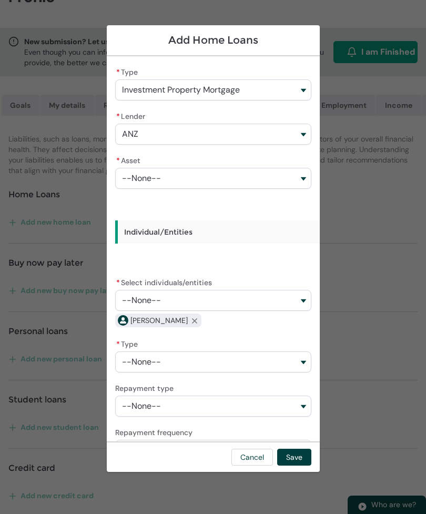
click at [307, 300] on button "--None--" at bounding box center [213, 300] width 196 height 21
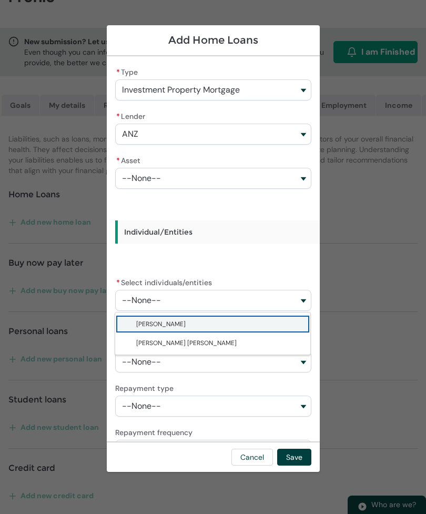
click at [199, 345] on span "Kelvin John Holden" at bounding box center [220, 343] width 168 height 11
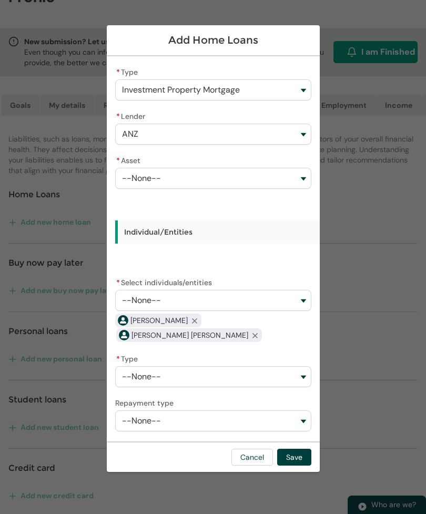
click at [303, 366] on button "--None--" at bounding box center [213, 376] width 196 height 21
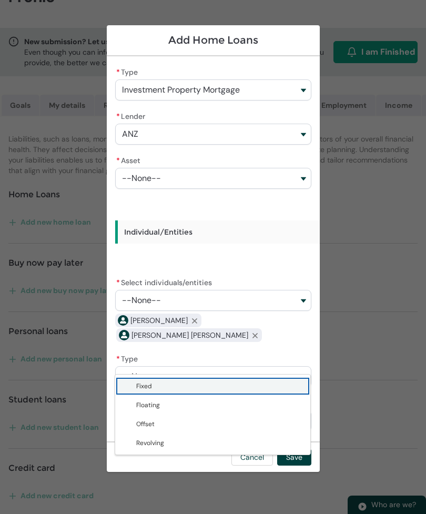
click at [170, 388] on span "Fixed" at bounding box center [220, 386] width 168 height 11
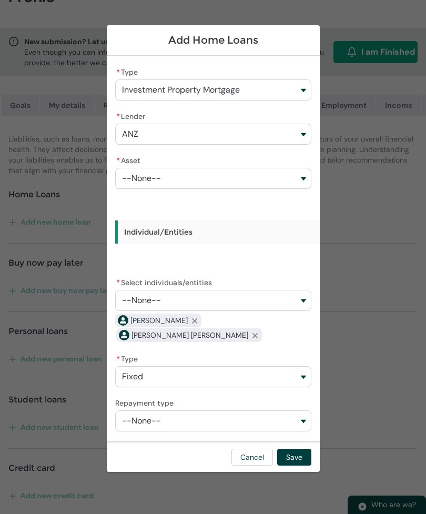
click at [305, 410] on button "--None--" at bounding box center [213, 420] width 196 height 21
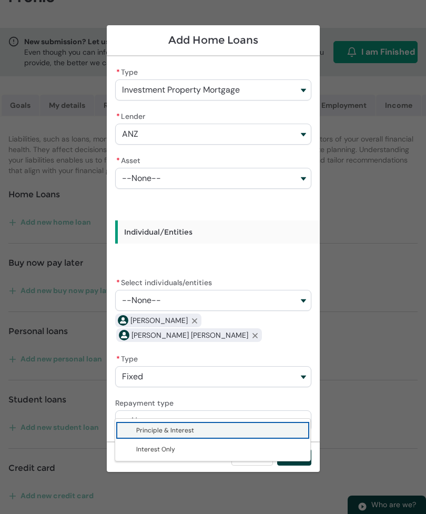
click at [178, 432] on span "Principle & Interest" at bounding box center [165, 430] width 58 height 8
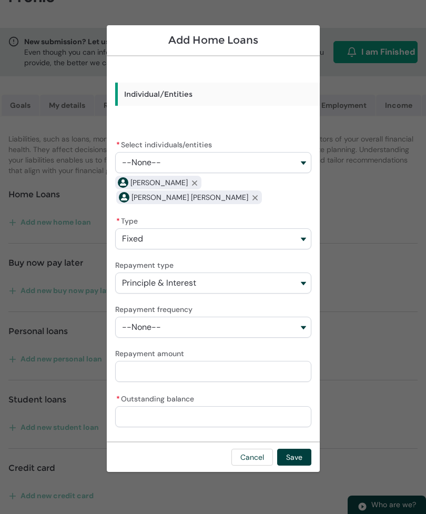
scroll to position [139, 0]
click at [307, 317] on button "--None--" at bounding box center [213, 326] width 196 height 21
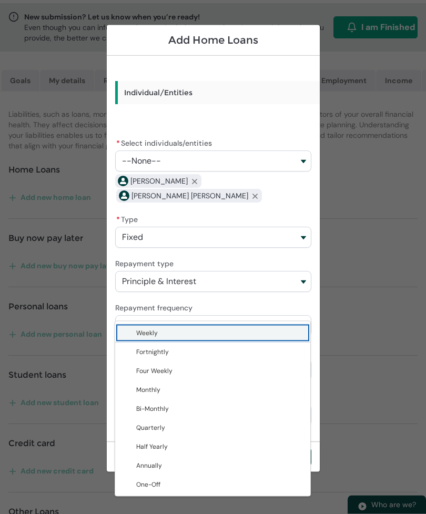
scroll to position [114, 0]
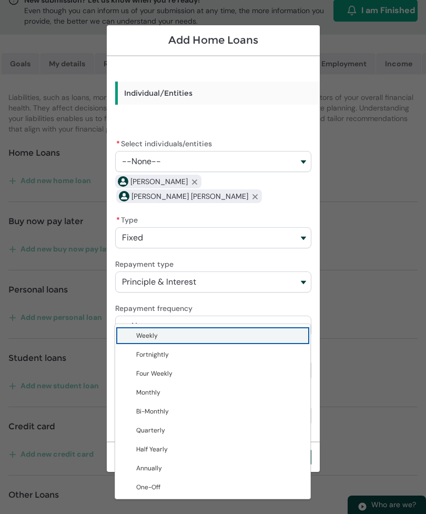
click at [168, 396] on span "Monthly" at bounding box center [220, 392] width 168 height 11
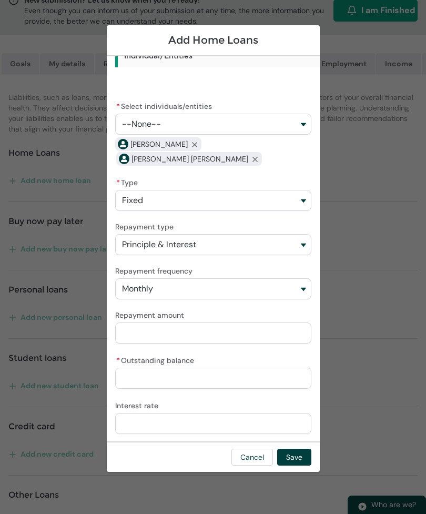
scroll to position [176, 0]
click at [168, 324] on input "Repayment amount" at bounding box center [213, 333] width 196 height 21
click at [155, 368] on input "* Outstanding balance" at bounding box center [213, 378] width 196 height 21
click at [158, 414] on input "Interest rate" at bounding box center [213, 424] width 196 height 21
click at [299, 466] on button "Save" at bounding box center [294, 457] width 34 height 17
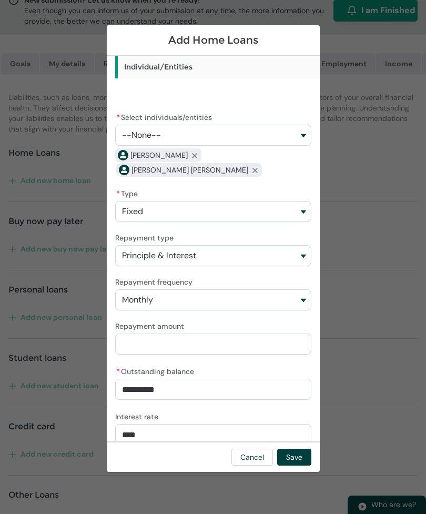
click at [300, 466] on button "Save" at bounding box center [294, 457] width 34 height 17
click at [293, 466] on button "Save" at bounding box center [294, 457] width 34 height 17
click at [364, 396] on section "Add Home Loans * Type Investment Property Mortgage Primary Residence Mortgage I…" at bounding box center [213, 257] width 426 height 514
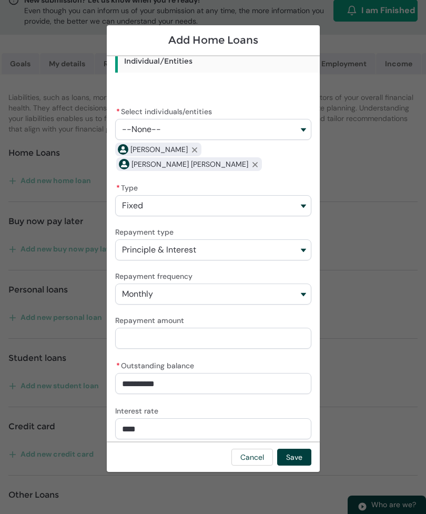
click at [299, 135] on button "--None--" at bounding box center [213, 129] width 196 height 21
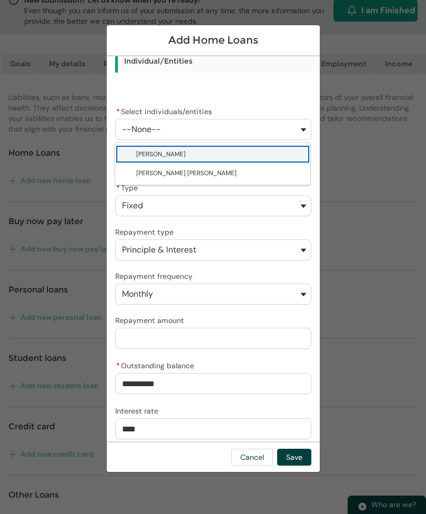
click at [350, 232] on section "Add Home Loans * Type Investment Property Mortgage Primary Residence Mortgage I…" at bounding box center [213, 257] width 426 height 514
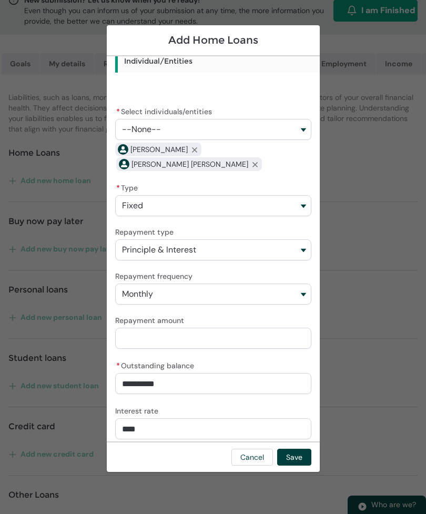
click at [195, 328] on input "Repayment amount" at bounding box center [213, 338] width 196 height 21
click at [367, 272] on section "Add Home Loans * Type Investment Property Mortgage Primary Residence Mortgage I…" at bounding box center [213, 257] width 426 height 514
click at [174, 328] on input "Repayment amount" at bounding box center [213, 338] width 196 height 21
click at [301, 466] on button "Save" at bounding box center [294, 457] width 34 height 17
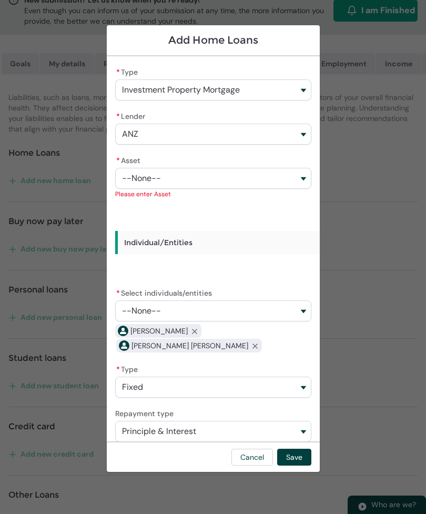
scroll to position [0, 0]
click at [304, 179] on button "--None--" at bounding box center [213, 178] width 196 height 21
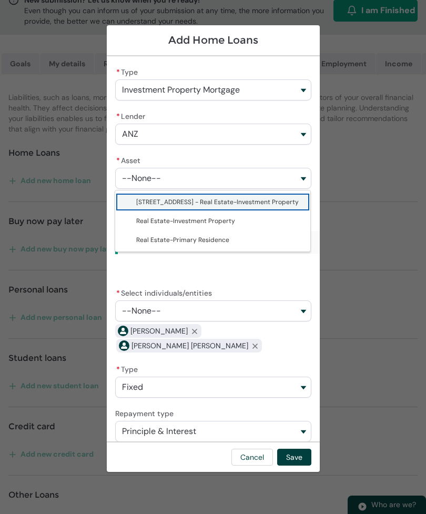
click at [282, 204] on span "657B Main North Road - Real Estate-Investment Property" at bounding box center [217, 202] width 163 height 8
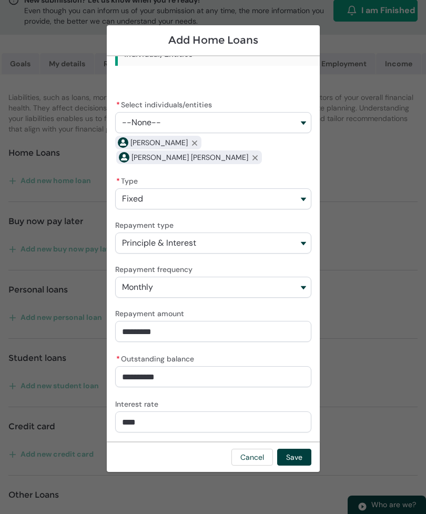
click at [297, 466] on button "Save" at bounding box center [294, 457] width 34 height 17
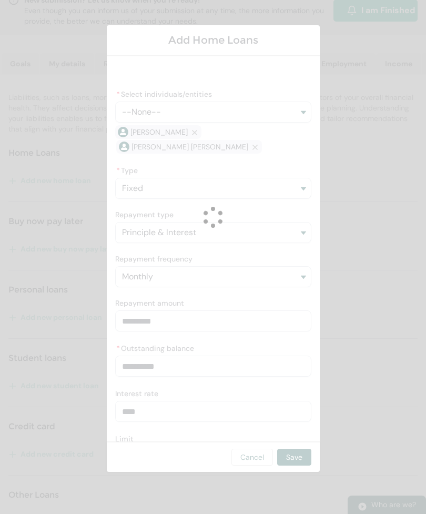
scroll to position [177, 0]
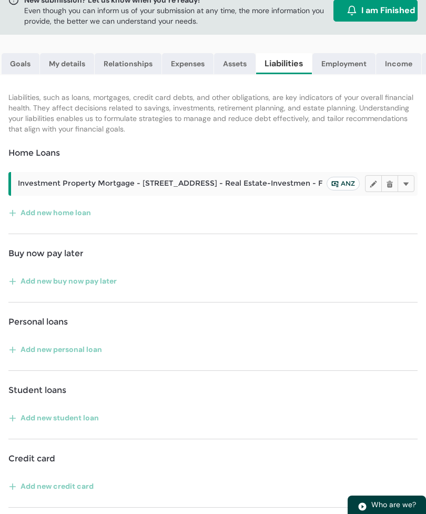
click at [21, 218] on button "Add new home loan" at bounding box center [49, 212] width 83 height 17
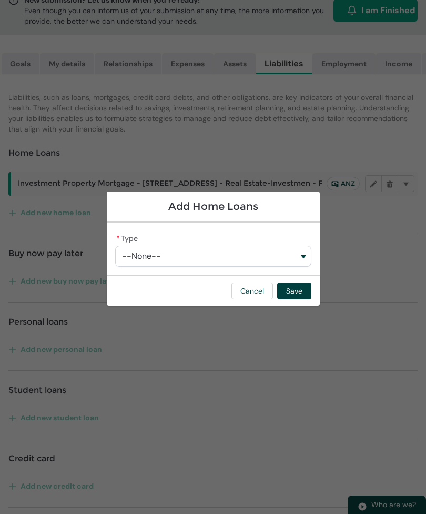
click at [309, 267] on button "--None--" at bounding box center [213, 256] width 196 height 21
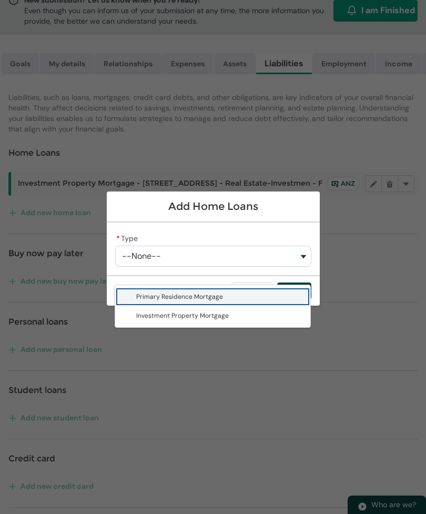
click at [217, 319] on span "Investment Property Mortgage" at bounding box center [182, 316] width 93 height 8
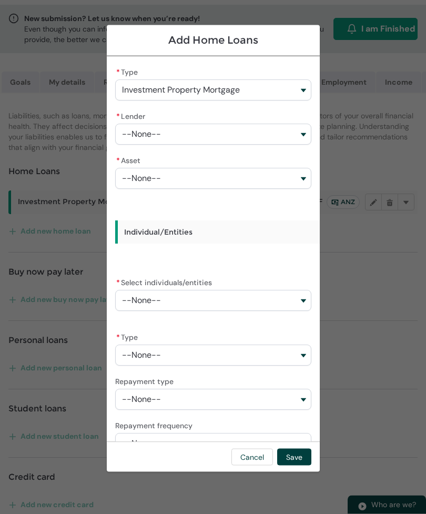
scroll to position [0, 0]
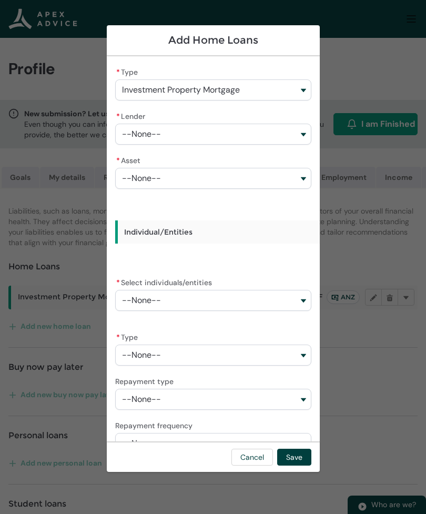
click at [303, 140] on button "--None--" at bounding box center [213, 134] width 196 height 21
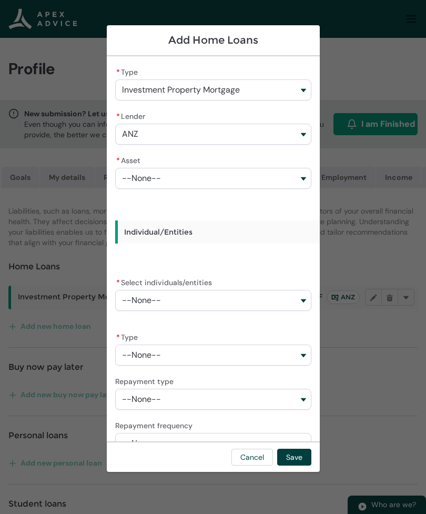
click at [306, 182] on button "--None--" at bounding box center [213, 178] width 196 height 21
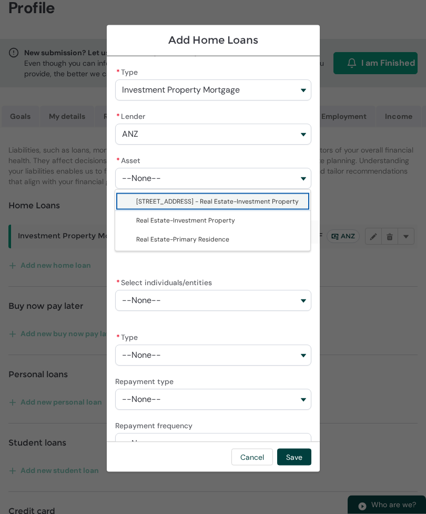
scroll to position [61, 0]
click at [212, 221] on span "Real Estate-Investment Property" at bounding box center [185, 220] width 99 height 8
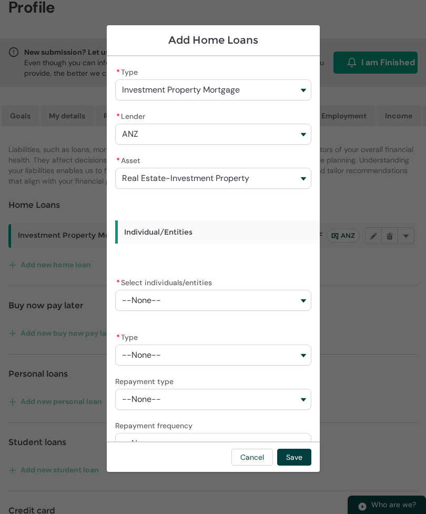
click at [303, 181] on button "Real Estate-Investment Property" at bounding box center [213, 178] width 196 height 21
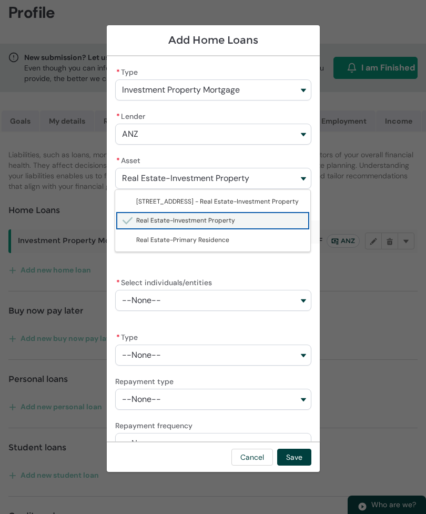
scroll to position [57, 0]
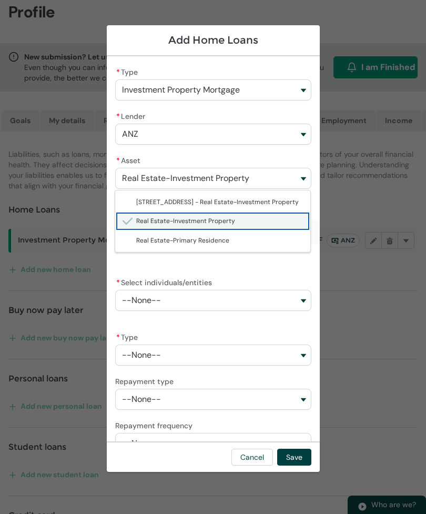
click at [303, 303] on button "--None--" at bounding box center [213, 300] width 196 height 21
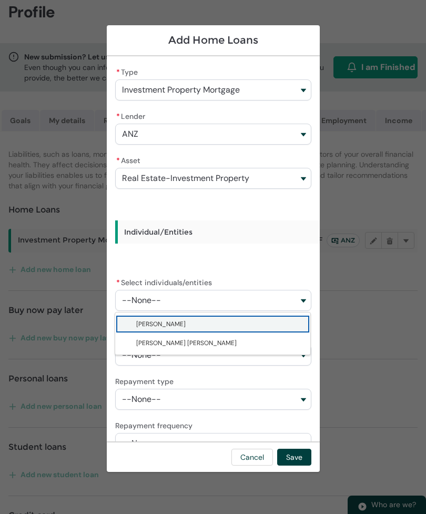
click at [194, 325] on span "Joanna Holden" at bounding box center [220, 324] width 168 height 11
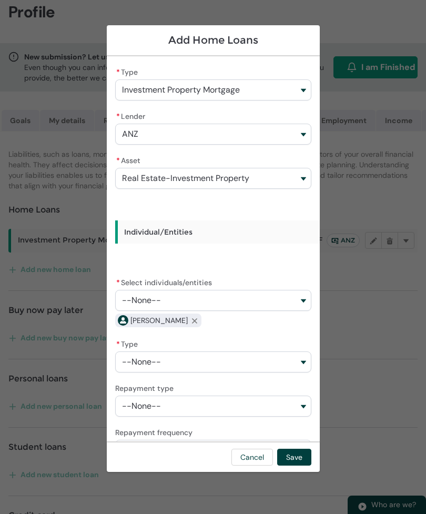
click at [306, 300] on button "--None--" at bounding box center [213, 300] width 196 height 21
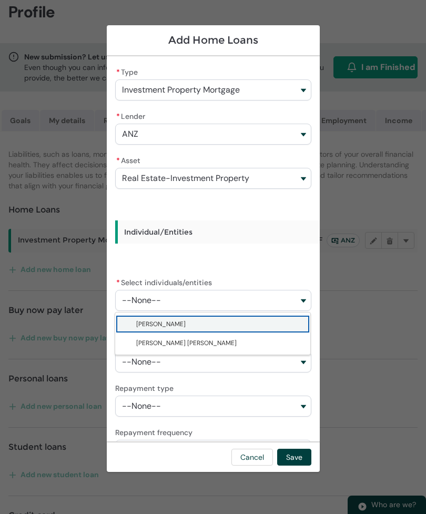
click at [195, 349] on lightning-base-combobox-item "Kelvin John Holden" at bounding box center [212, 343] width 195 height 19
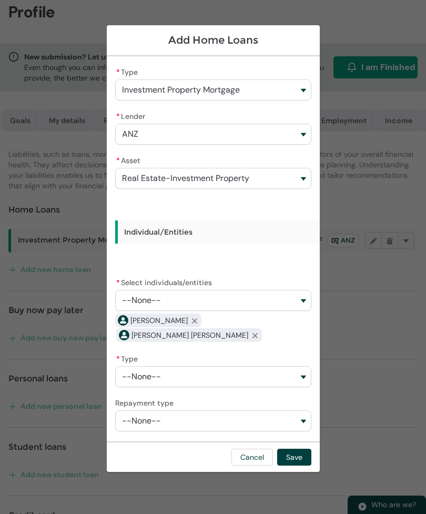
click at [308, 366] on button "--None--" at bounding box center [213, 376] width 196 height 21
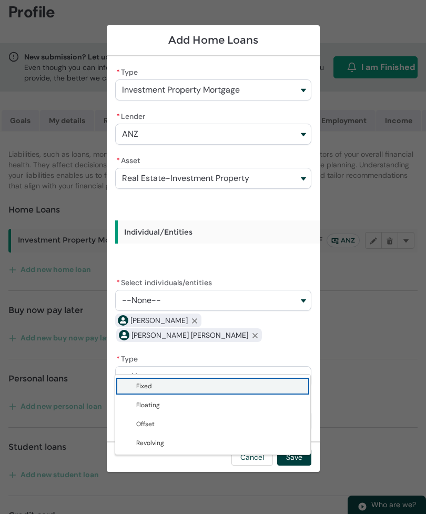
click at [192, 389] on span "Fixed" at bounding box center [220, 386] width 168 height 11
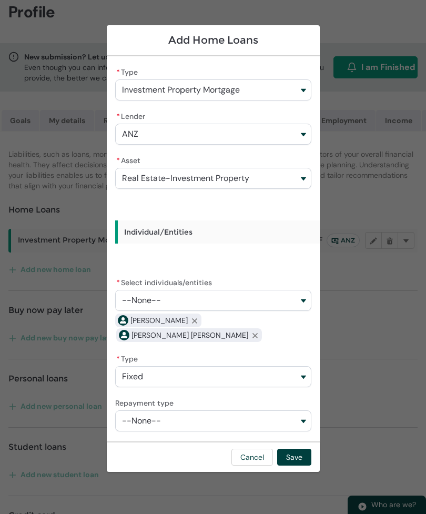
click at [308, 410] on button "--None--" at bounding box center [213, 420] width 196 height 21
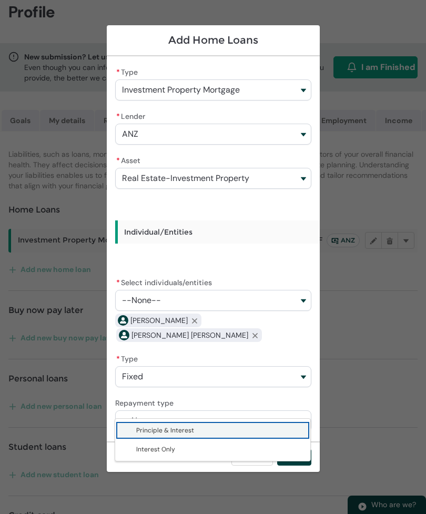
click at [182, 450] on span "Interest Only" at bounding box center [220, 449] width 168 height 11
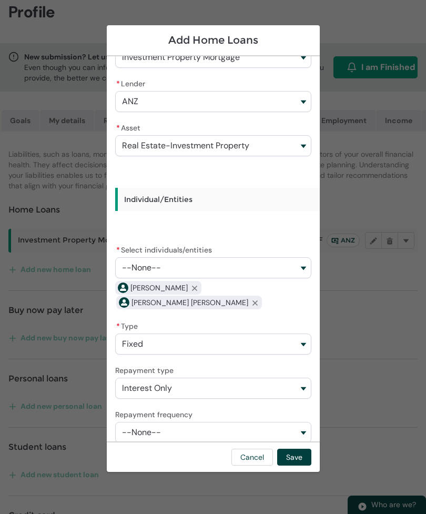
scroll to position [39, 0]
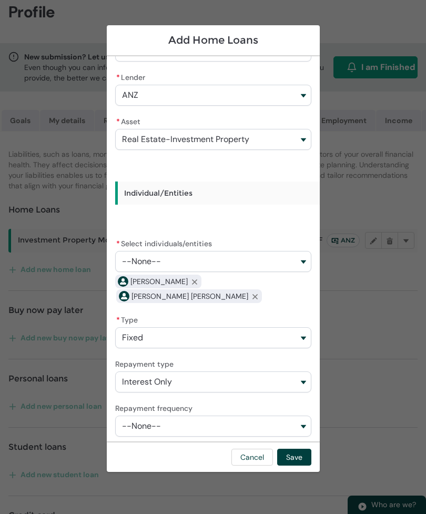
click at [306, 416] on button "--None--" at bounding box center [213, 426] width 196 height 21
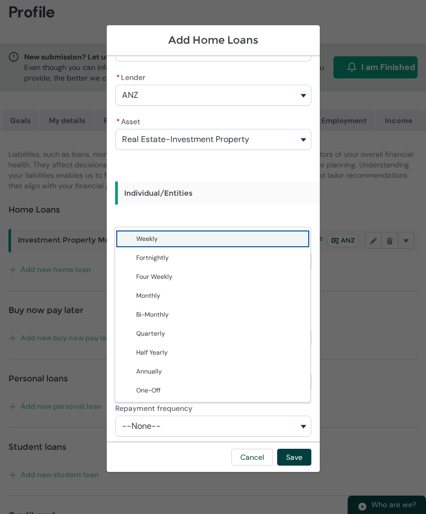
click at [171, 295] on span "Monthly" at bounding box center [220, 295] width 168 height 11
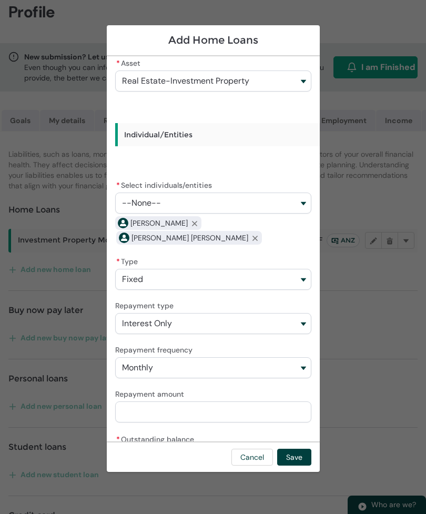
scroll to position [100, 0]
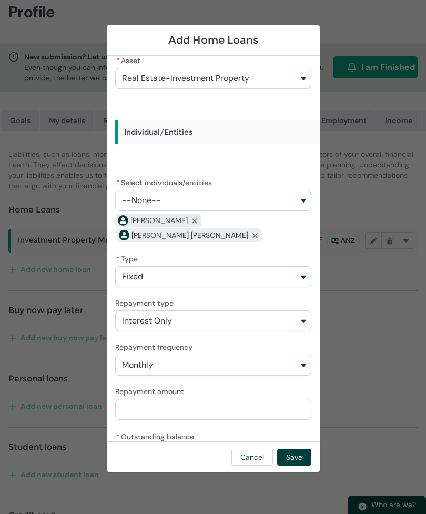
click at [158, 399] on input "Repayment amount" at bounding box center [213, 409] width 196 height 21
click at [156, 444] on input "* Outstanding balance" at bounding box center [213, 454] width 196 height 21
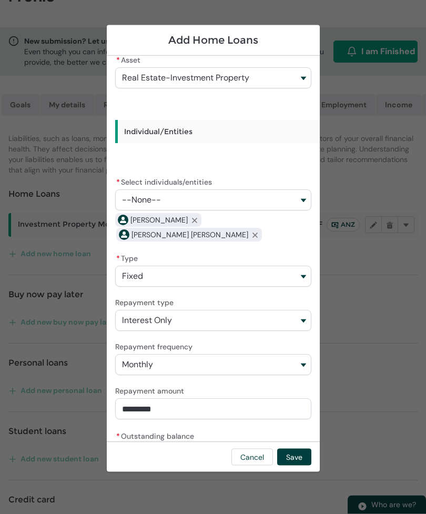
scroll to position [146, 0]
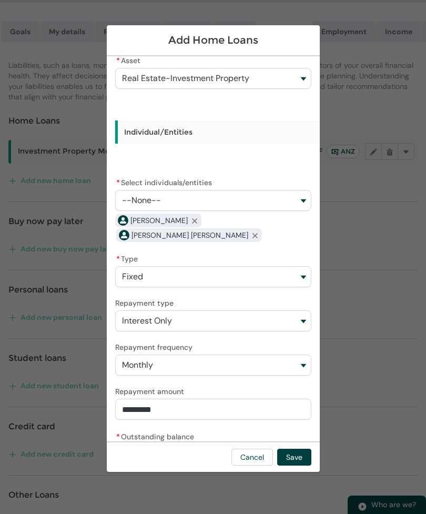
click at [296, 466] on button "Save" at bounding box center [294, 457] width 34 height 17
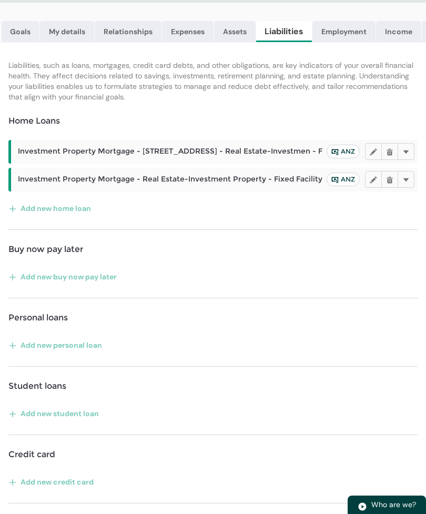
click at [367, 182] on button "Edit" at bounding box center [373, 179] width 17 height 17
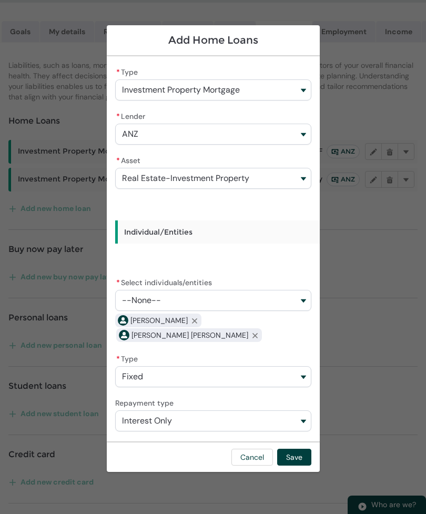
click at [377, 219] on section "**********" at bounding box center [213, 257] width 426 height 514
click at [296, 466] on button "Save" at bounding box center [294, 457] width 34 height 17
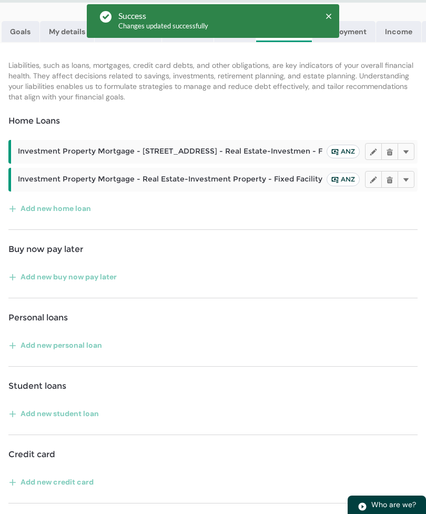
click at [15, 207] on lightning-primitive-icon "button" at bounding box center [15, 208] width 12 height 16
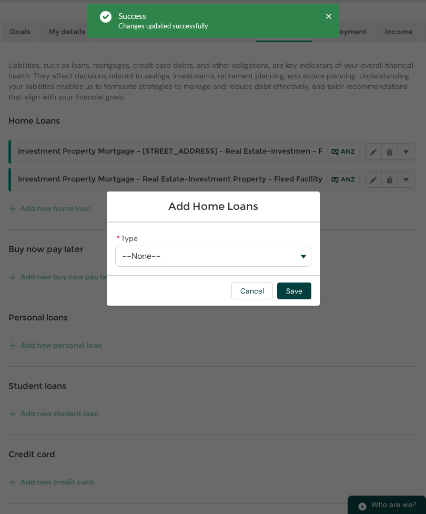
click at [305, 267] on button "--None--" at bounding box center [213, 256] width 196 height 21
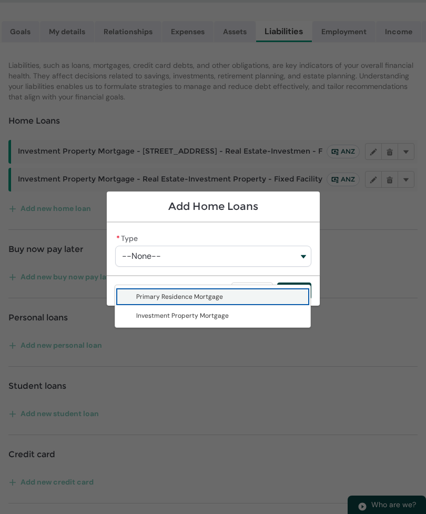
click at [227, 319] on span "Investment Property Mortgage" at bounding box center [220, 315] width 168 height 11
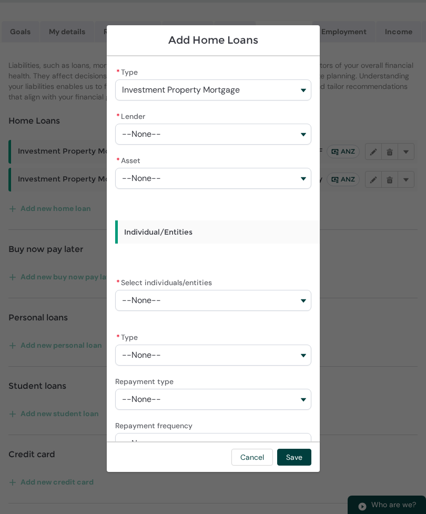
click at [295, 138] on button "--None--" at bounding box center [213, 134] width 196 height 21
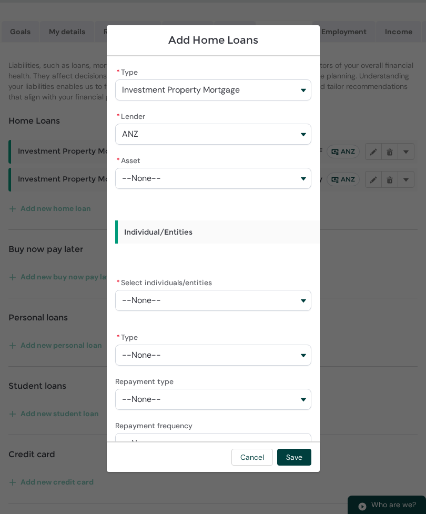
click at [298, 135] on button "ANZ" at bounding box center [213, 134] width 196 height 21
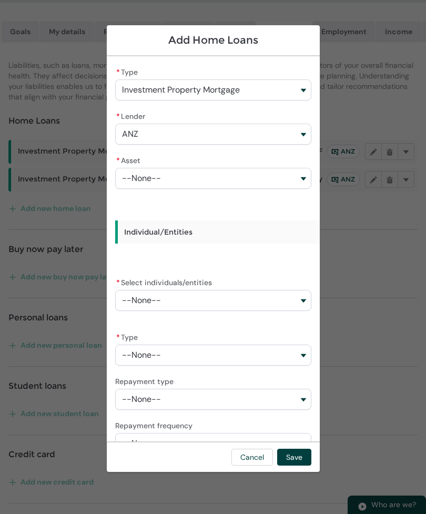
click at [300, 184] on button "--None--" at bounding box center [213, 178] width 196 height 21
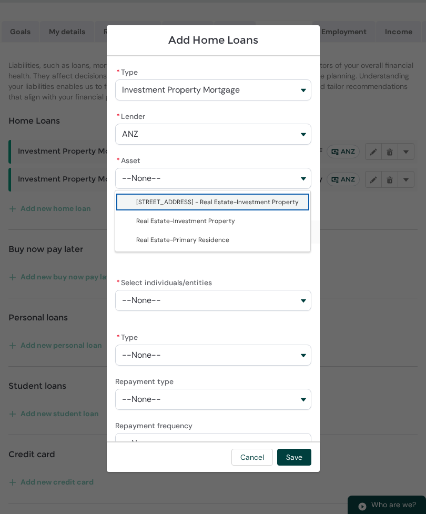
click at [229, 222] on span "Real Estate-Investment Property" at bounding box center [185, 221] width 99 height 8
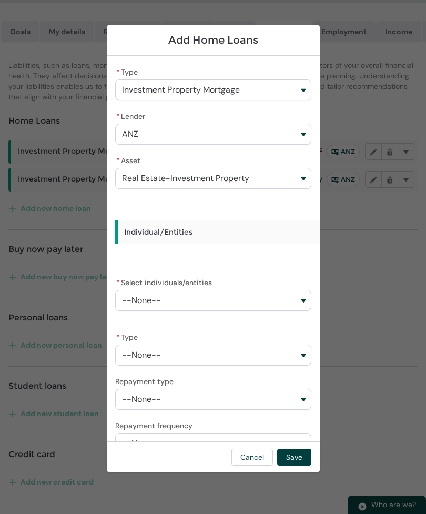
click at [305, 306] on button "--None--" at bounding box center [213, 300] width 196 height 21
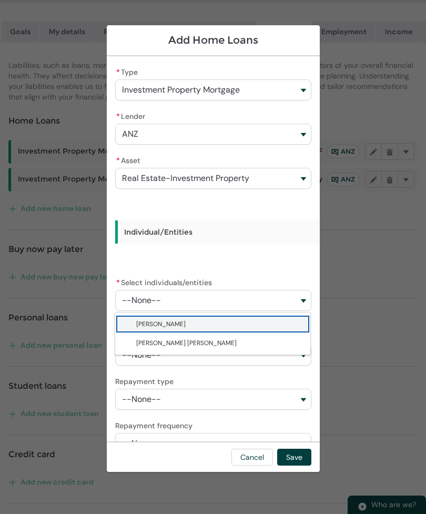
click at [186, 326] on span "Joanna Holden" at bounding box center [220, 324] width 168 height 11
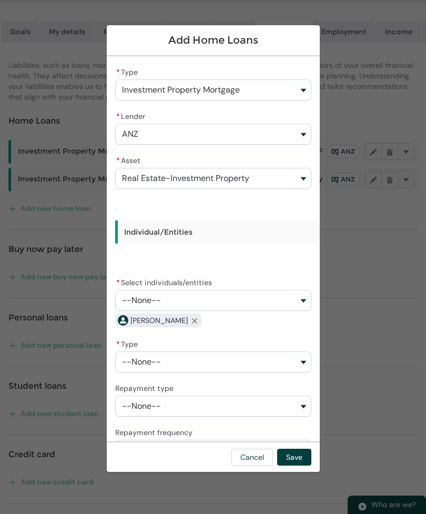
click at [307, 303] on button "--None--" at bounding box center [213, 300] width 196 height 21
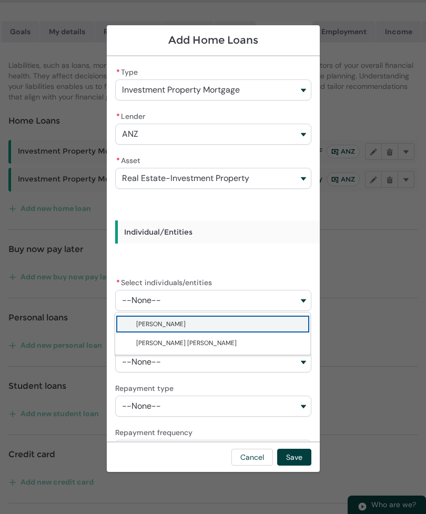
click at [194, 347] on span "Kelvin John Holden" at bounding box center [220, 343] width 168 height 11
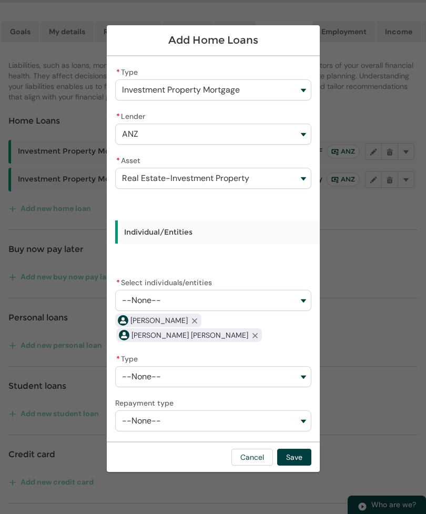
click at [308, 366] on button "--None--" at bounding box center [213, 376] width 196 height 21
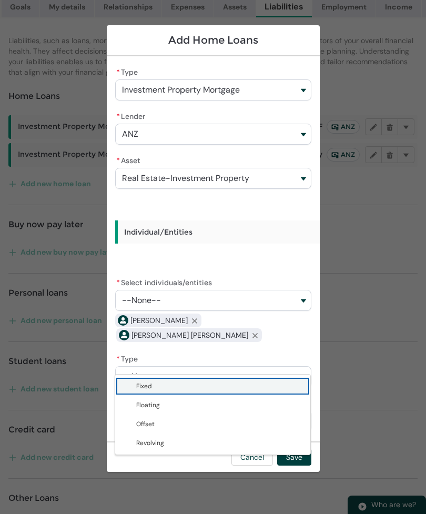
scroll to position [172, 0]
click at [176, 384] on span "Fixed" at bounding box center [220, 386] width 168 height 11
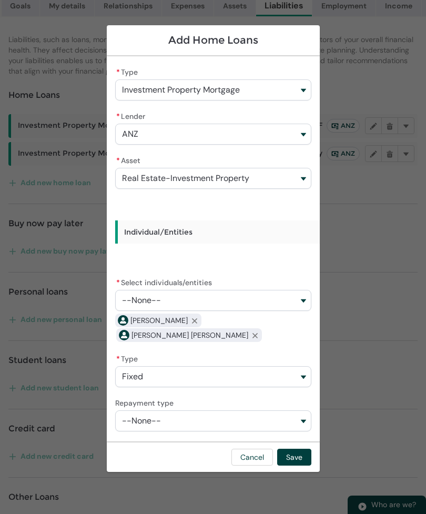
click at [306, 410] on button "--None--" at bounding box center [213, 420] width 196 height 21
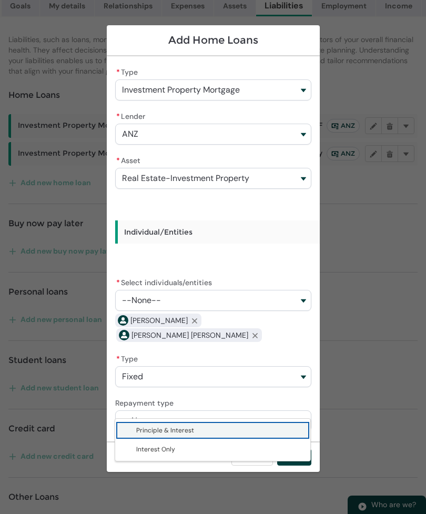
click at [195, 432] on span "Principle & Interest" at bounding box center [220, 430] width 168 height 11
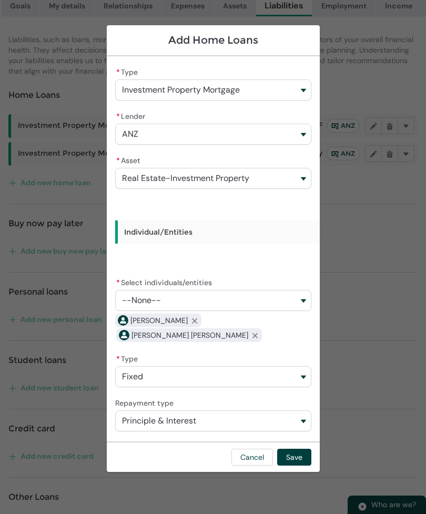
click at [298, 456] on button "--None--" at bounding box center [213, 465] width 196 height 21
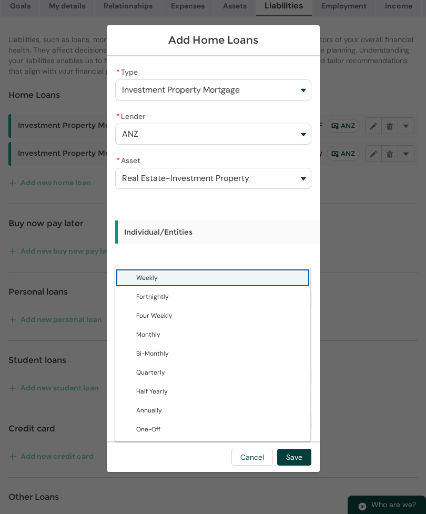
click at [174, 337] on span "Monthly" at bounding box center [220, 334] width 168 height 11
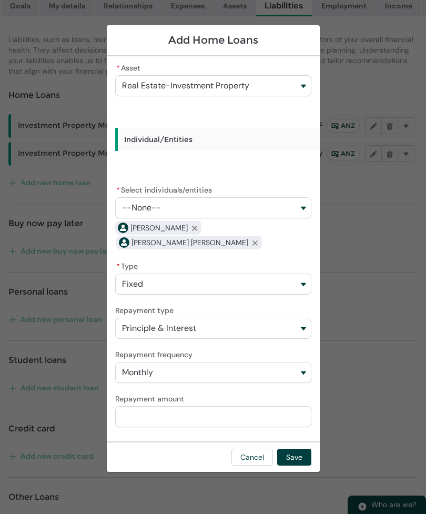
scroll to position [106, 0]
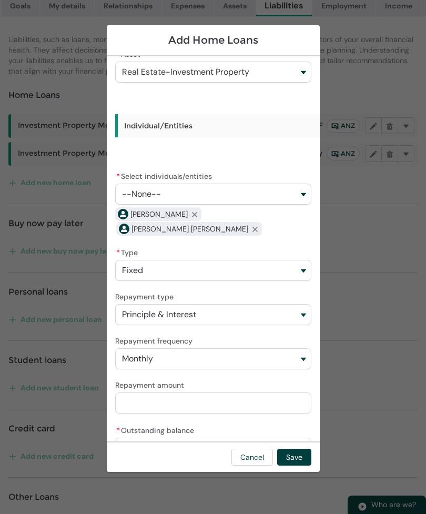
click at [167, 394] on input "Repayment amount" at bounding box center [213, 403] width 196 height 21
click at [154, 441] on input "* Outstanding balance" at bounding box center [213, 448] width 196 height 21
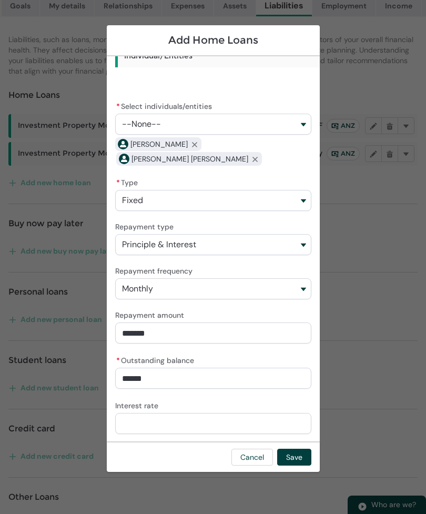
scroll to position [176, 0]
click at [153, 414] on input "Interest rate" at bounding box center [213, 424] width 196 height 21
click at [297, 466] on button "Save" at bounding box center [294, 457] width 34 height 17
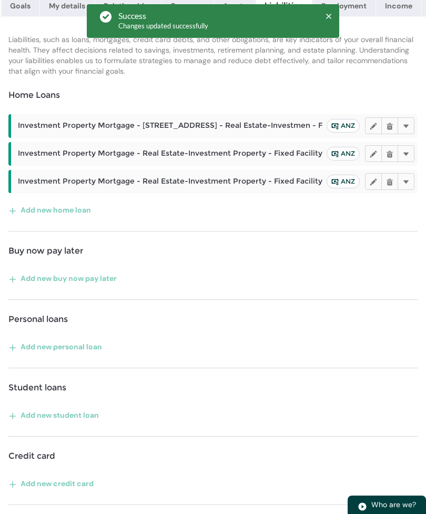
click at [370, 154] on lightning-primitive-icon "button" at bounding box center [373, 153] width 7 height 8
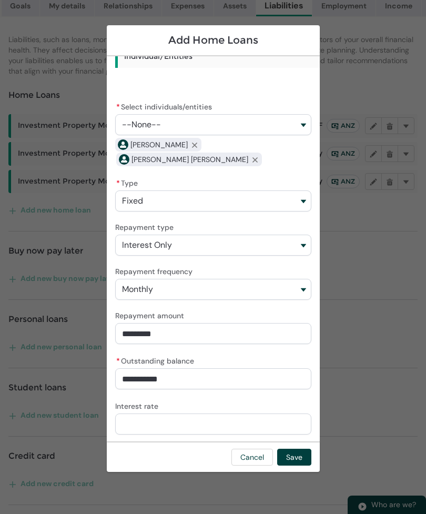
click at [157, 414] on input "Interest rate" at bounding box center [213, 424] width 196 height 21
click at [293, 466] on button "Save" at bounding box center [294, 457] width 34 height 17
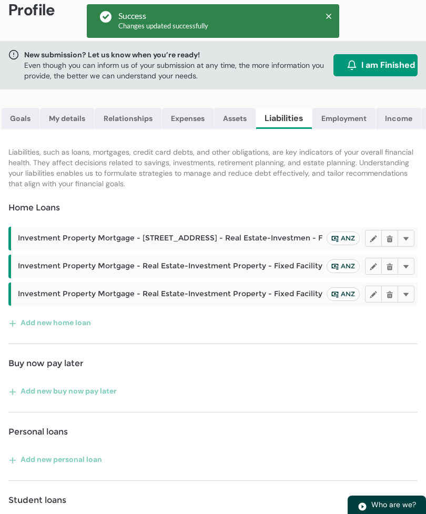
scroll to position [0, 0]
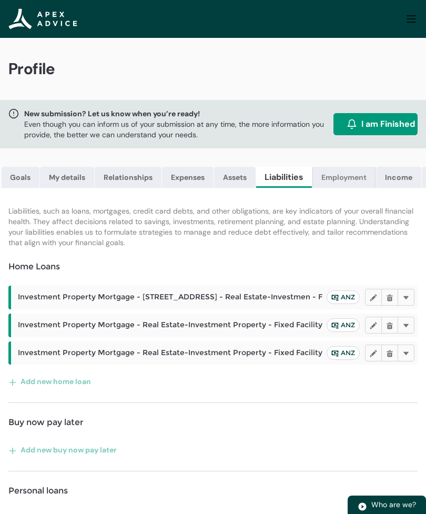
click at [345, 179] on link "Employment" at bounding box center [344, 177] width 63 height 21
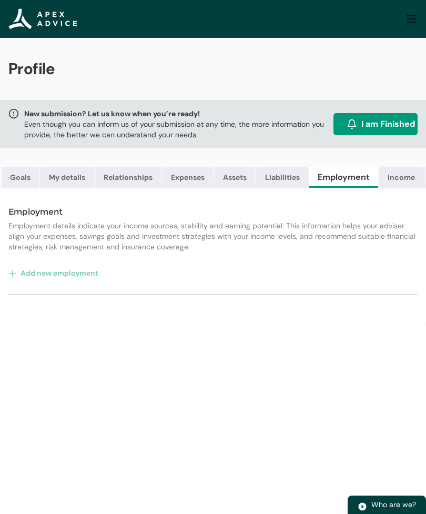
click at [37, 272] on button "Add new employment" at bounding box center [53, 273] width 91 height 17
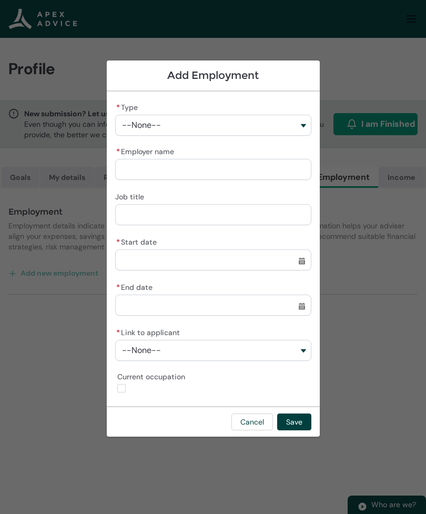
click at [304, 126] on button "--None--" at bounding box center [213, 125] width 196 height 21
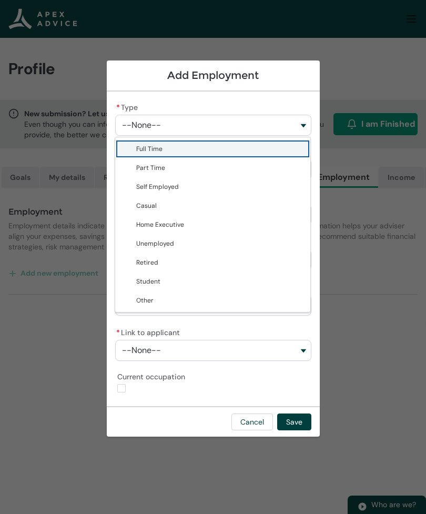
click at [206, 147] on span "Full Time" at bounding box center [220, 149] width 168 height 11
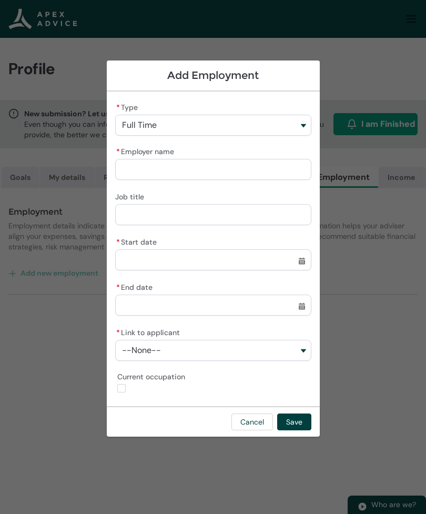
click at [250, 170] on input "* Employer name" at bounding box center [213, 169] width 196 height 21
click at [163, 217] on input "Job title" at bounding box center [213, 214] width 196 height 21
click at [182, 262] on input "* Start date" at bounding box center [213, 259] width 196 height 21
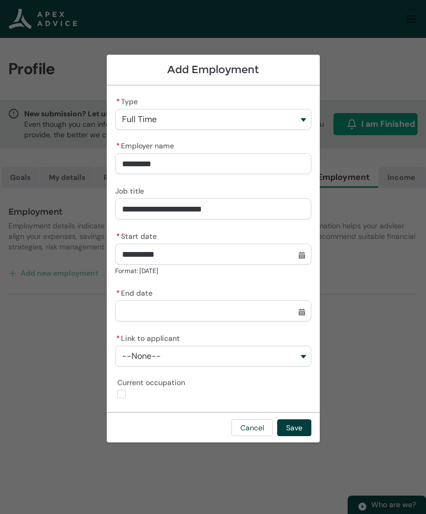
click at [181, 312] on lightning-datepicker "* End date Select a date for End date Format: 31/12/2024" at bounding box center [213, 310] width 196 height 9
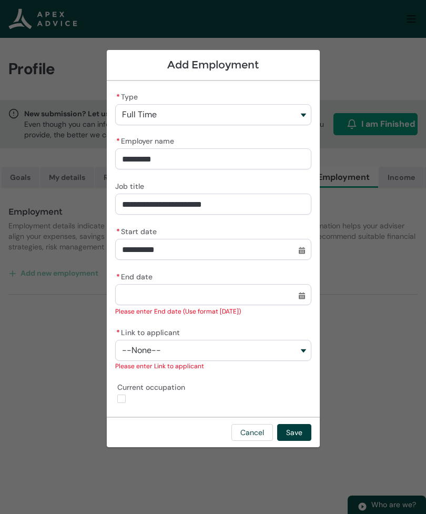
click at [302, 347] on button "--None--" at bounding box center [213, 350] width 196 height 21
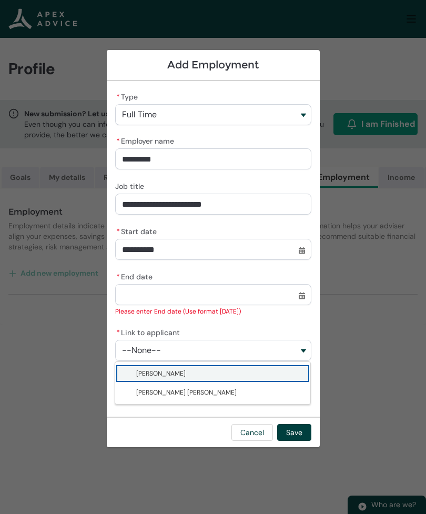
click at [186, 396] on span "Kelvin John Holden" at bounding box center [186, 392] width 101 height 8
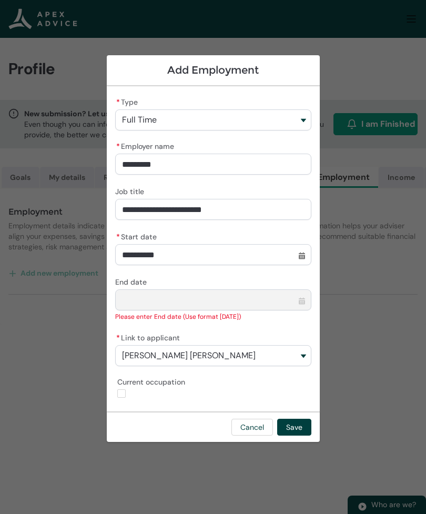
click at [300, 426] on button "Save" at bounding box center [294, 427] width 34 height 17
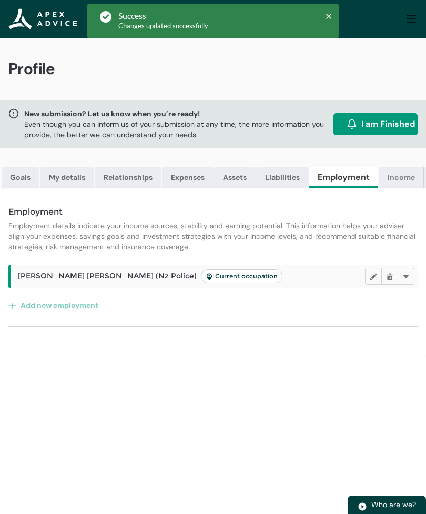
click at [407, 180] on link "Income" at bounding box center [401, 177] width 45 height 21
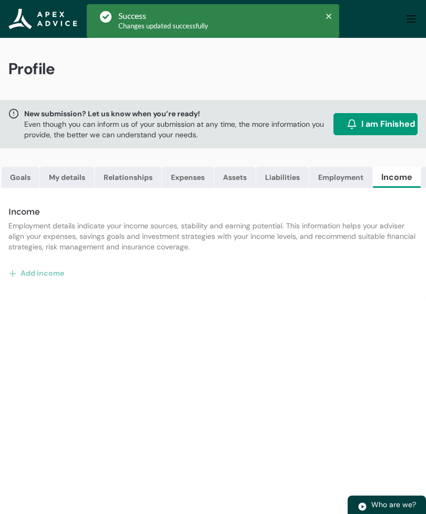
click at [15, 279] on lightning-primitive-icon "button" at bounding box center [15, 273] width 12 height 16
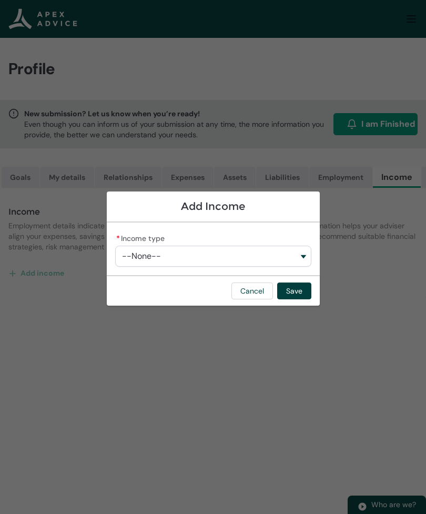
click at [303, 258] on button "--None--" at bounding box center [213, 256] width 196 height 21
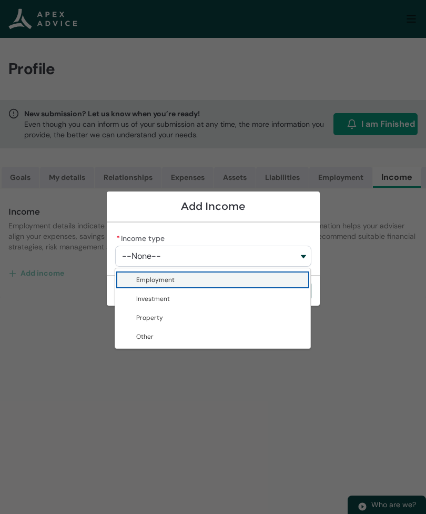
click at [183, 279] on span "Employment" at bounding box center [220, 280] width 168 height 11
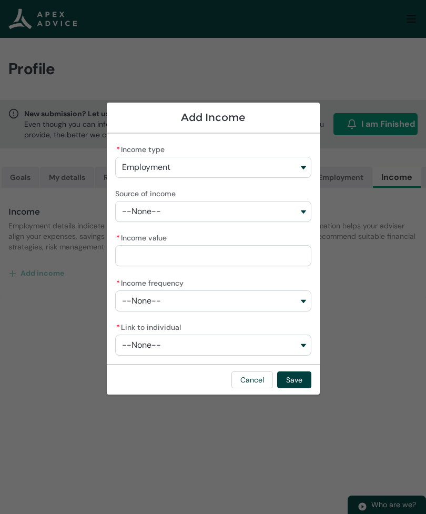
click at [305, 215] on button "--None--" at bounding box center [213, 211] width 196 height 21
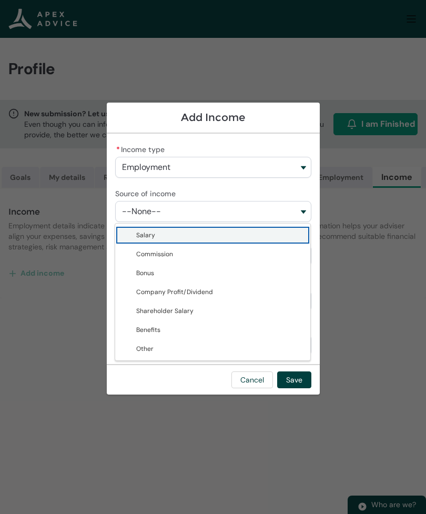
click at [215, 235] on span "Salary" at bounding box center [220, 235] width 168 height 11
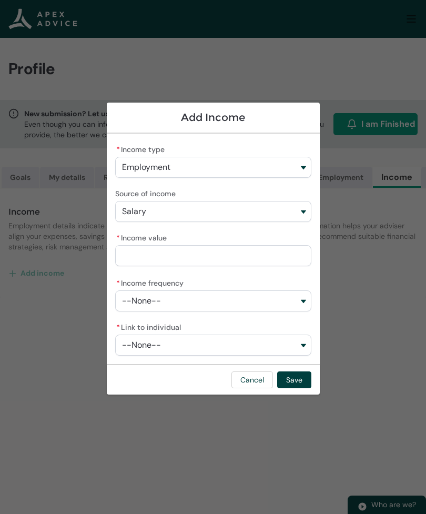
click at [243, 260] on input "* Income value" at bounding box center [213, 255] width 196 height 21
click at [306, 298] on button "--None--" at bounding box center [213, 300] width 196 height 21
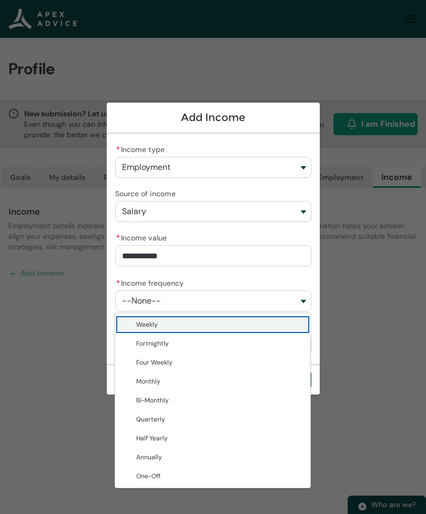
click at [175, 343] on span "Fortnightly" at bounding box center [220, 343] width 168 height 11
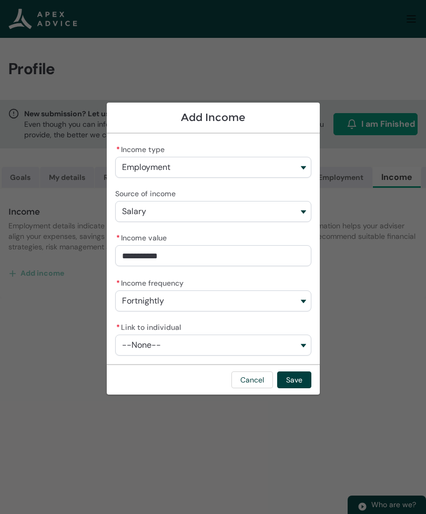
click at [304, 345] on button "--None--" at bounding box center [213, 345] width 196 height 21
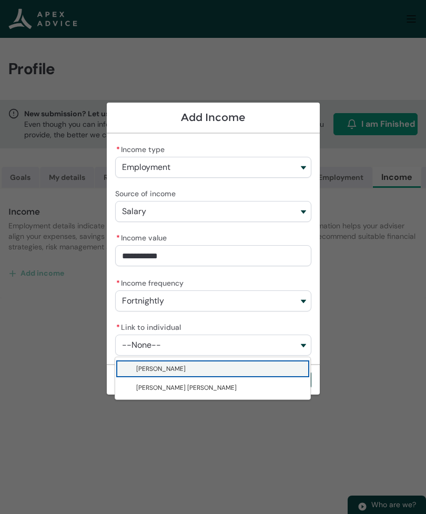
click at [192, 389] on span "Kelvin John Holden" at bounding box center [220, 388] width 168 height 11
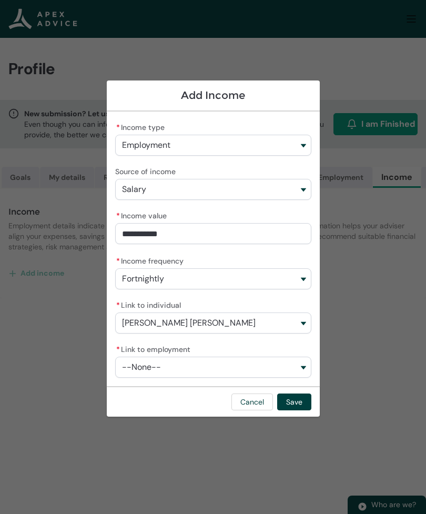
click at [296, 400] on button "Save" at bounding box center [294, 402] width 34 height 17
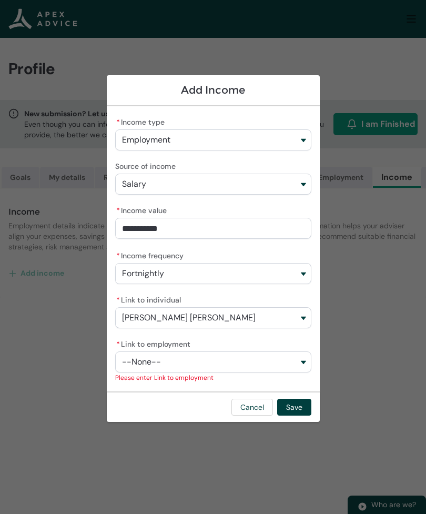
click at [304, 361] on button "--None--" at bounding box center [213, 362] width 196 height 21
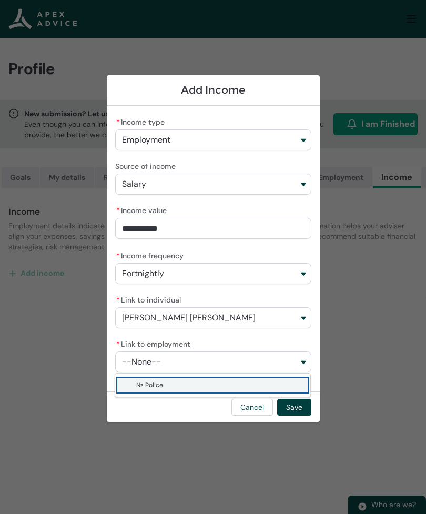
click at [203, 385] on span "Nz Police" at bounding box center [220, 385] width 168 height 11
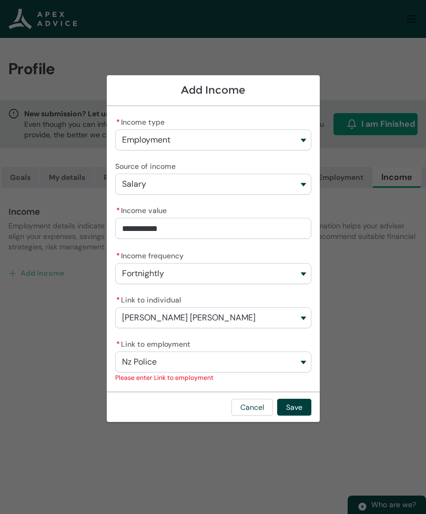
click at [294, 409] on button "Save" at bounding box center [294, 407] width 34 height 17
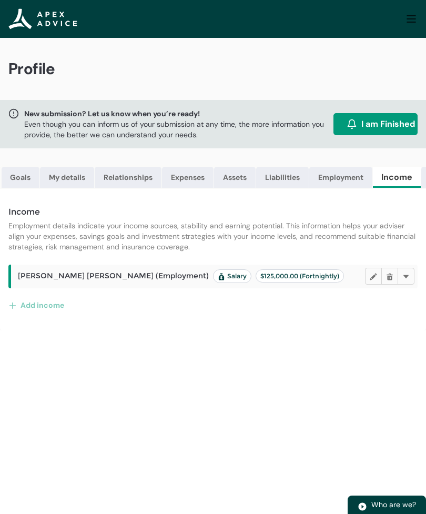
click at [392, 127] on span "I am Finished" at bounding box center [389, 124] width 54 height 13
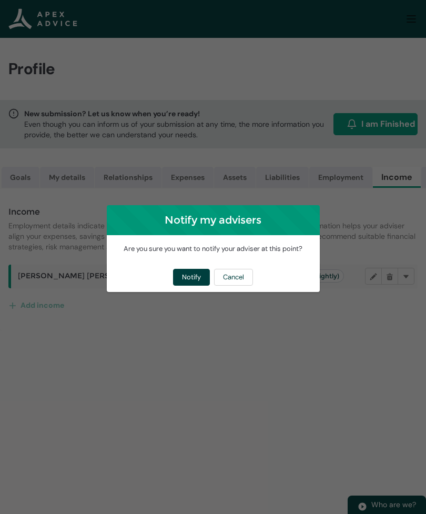
click at [193, 283] on button "Notify" at bounding box center [191, 277] width 37 height 17
